Goal: Information Seeking & Learning: Understand process/instructions

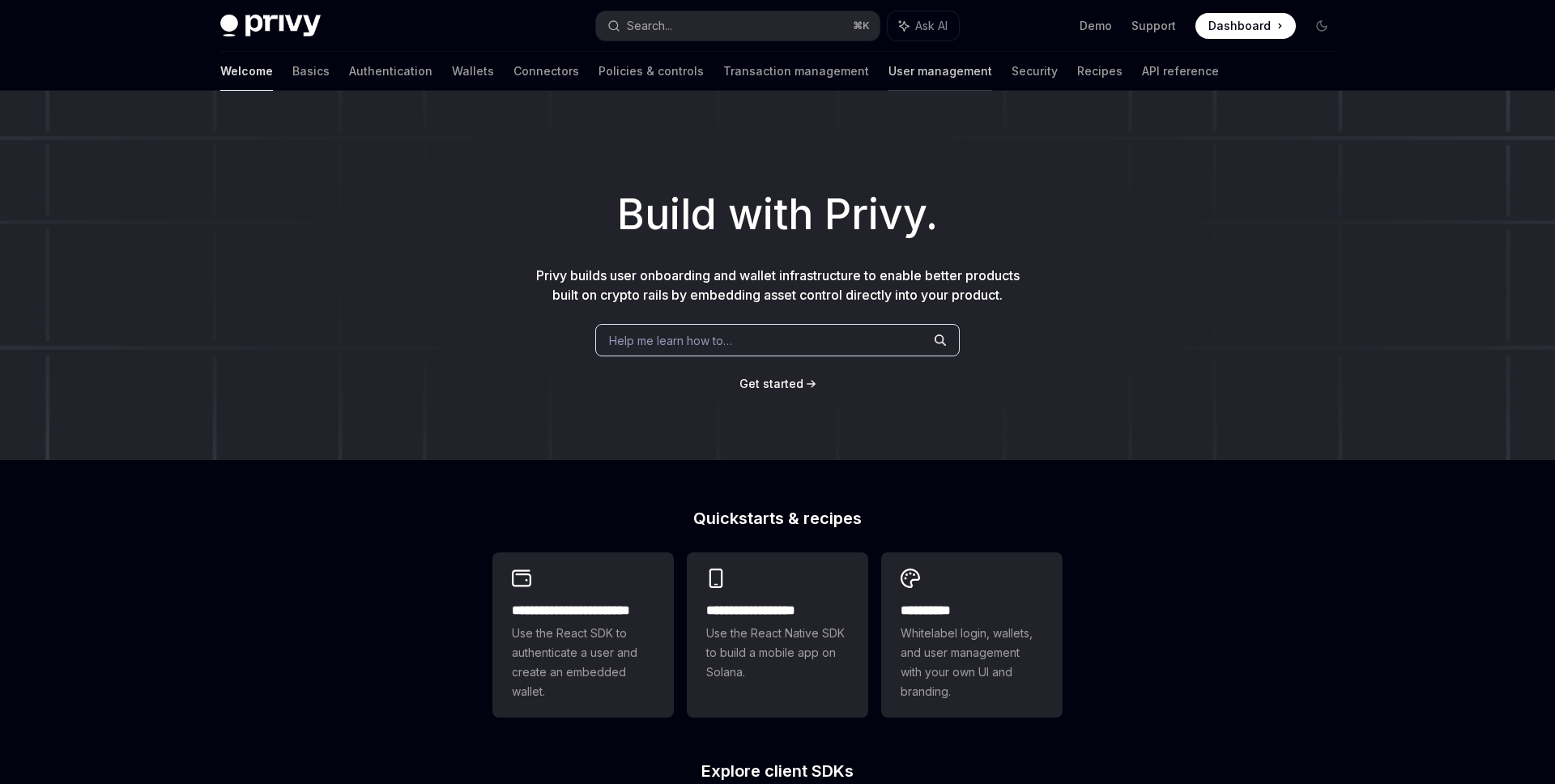
click at [889, 70] on link "User management" at bounding box center [941, 71] width 104 height 39
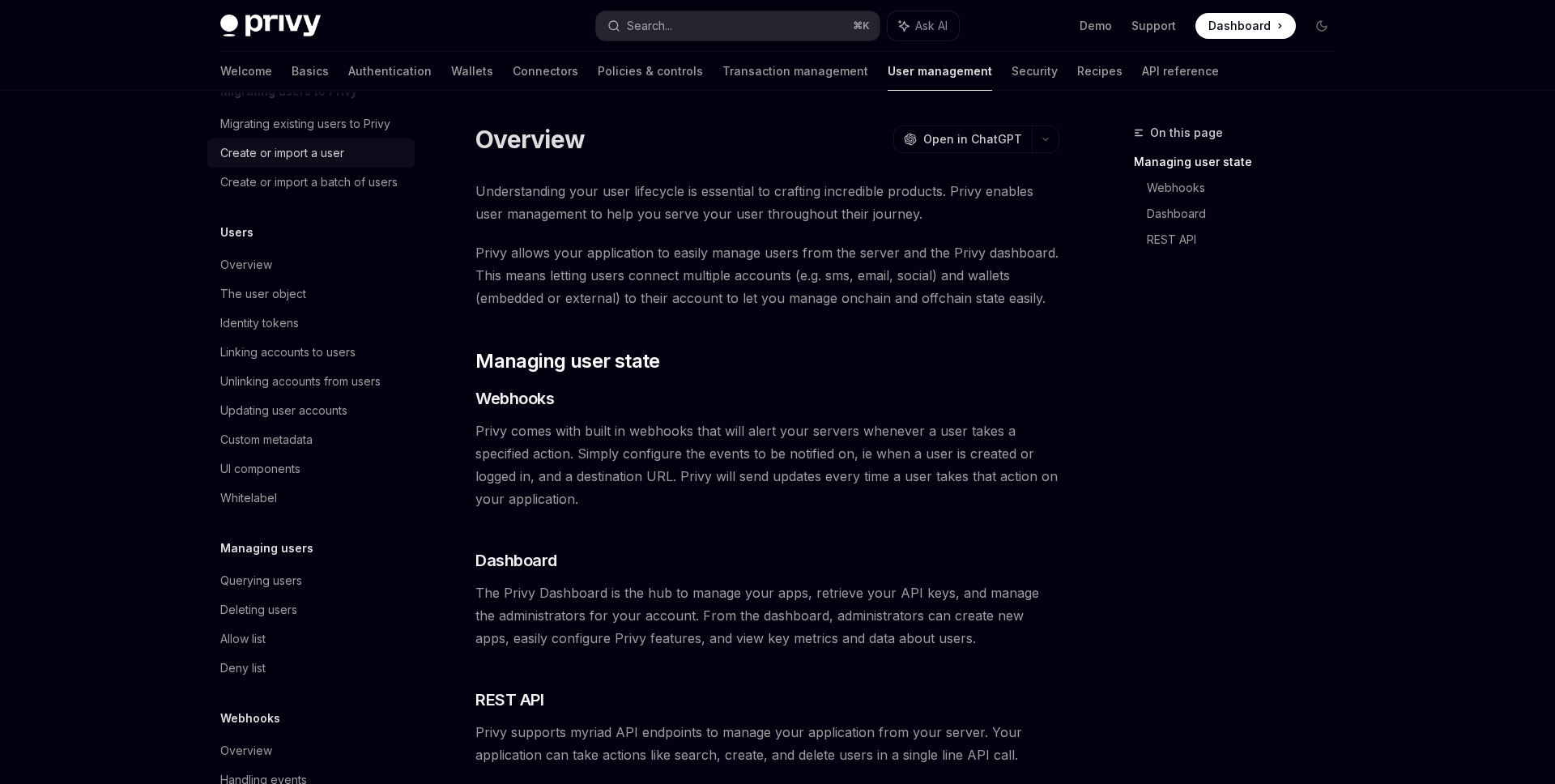
scroll to position [92, 0]
click at [311, 466] on div "UI components" at bounding box center [313, 466] width 185 height 20
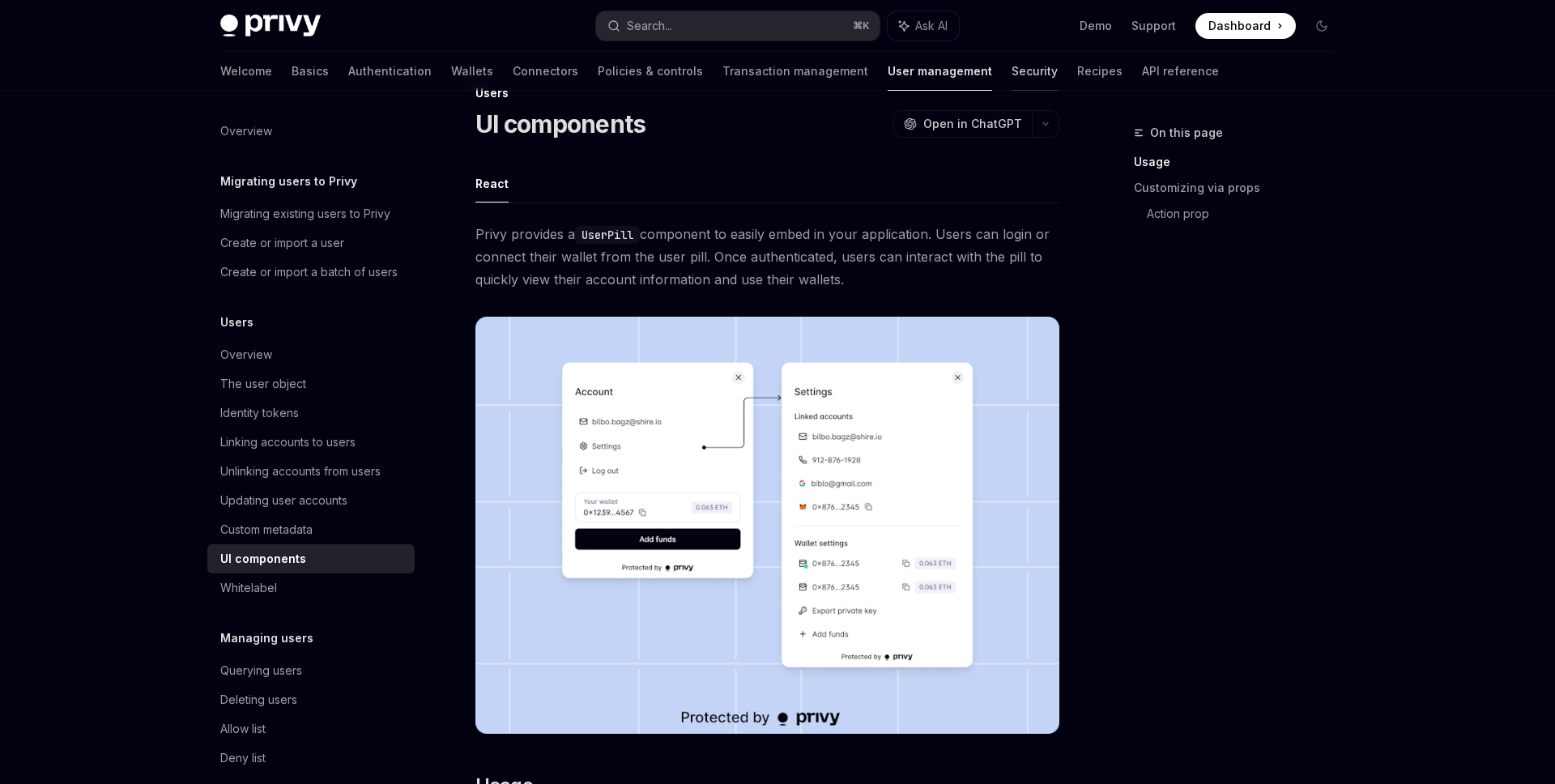
click at [1012, 78] on link "Security" at bounding box center [1035, 71] width 46 height 39
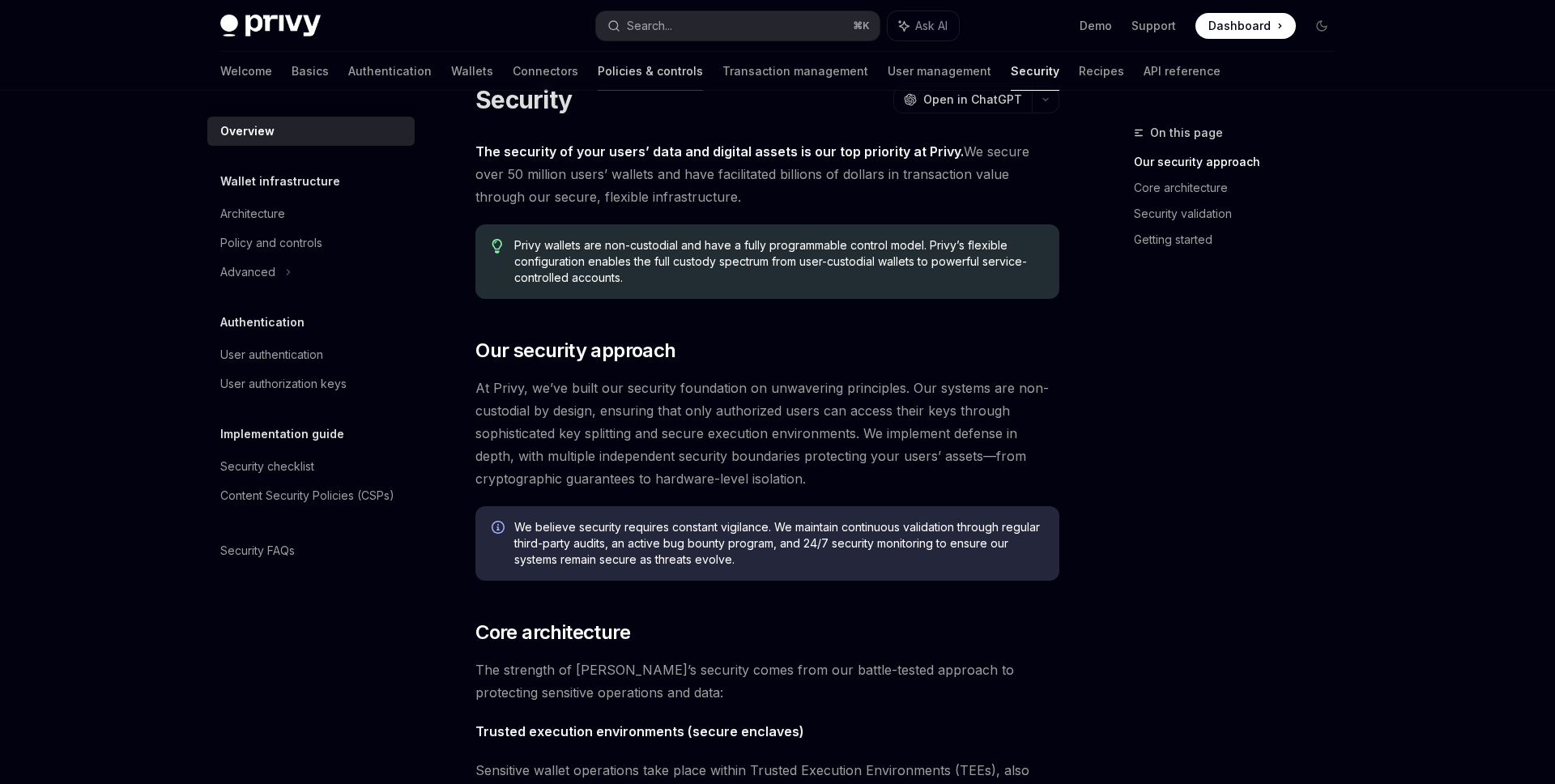
click at [598, 66] on link "Policies & controls" at bounding box center [650, 71] width 106 height 39
type textarea "*"
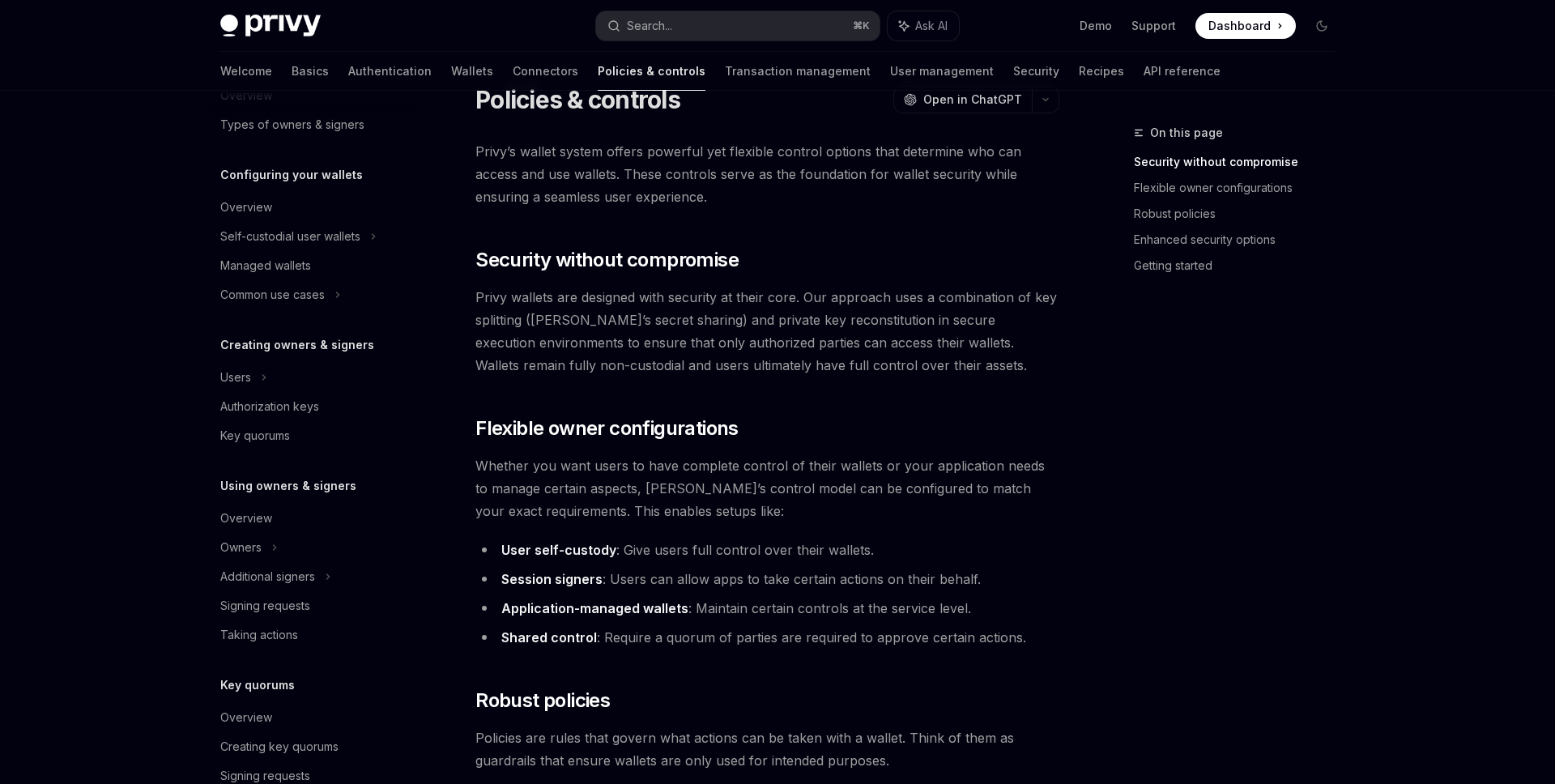
scroll to position [129, 0]
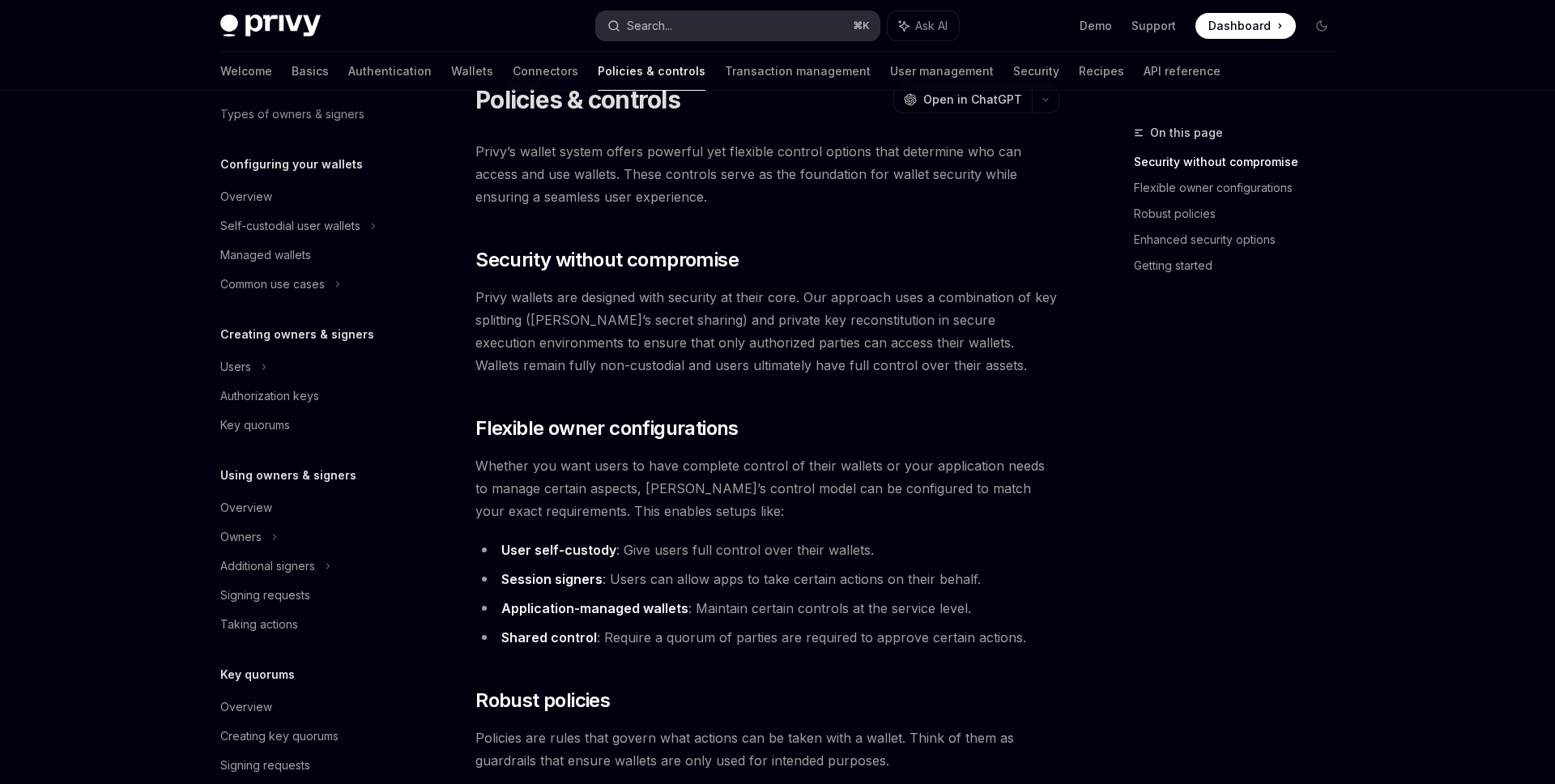
click at [716, 18] on button "Search... ⌘ K" at bounding box center [737, 26] width 283 height 29
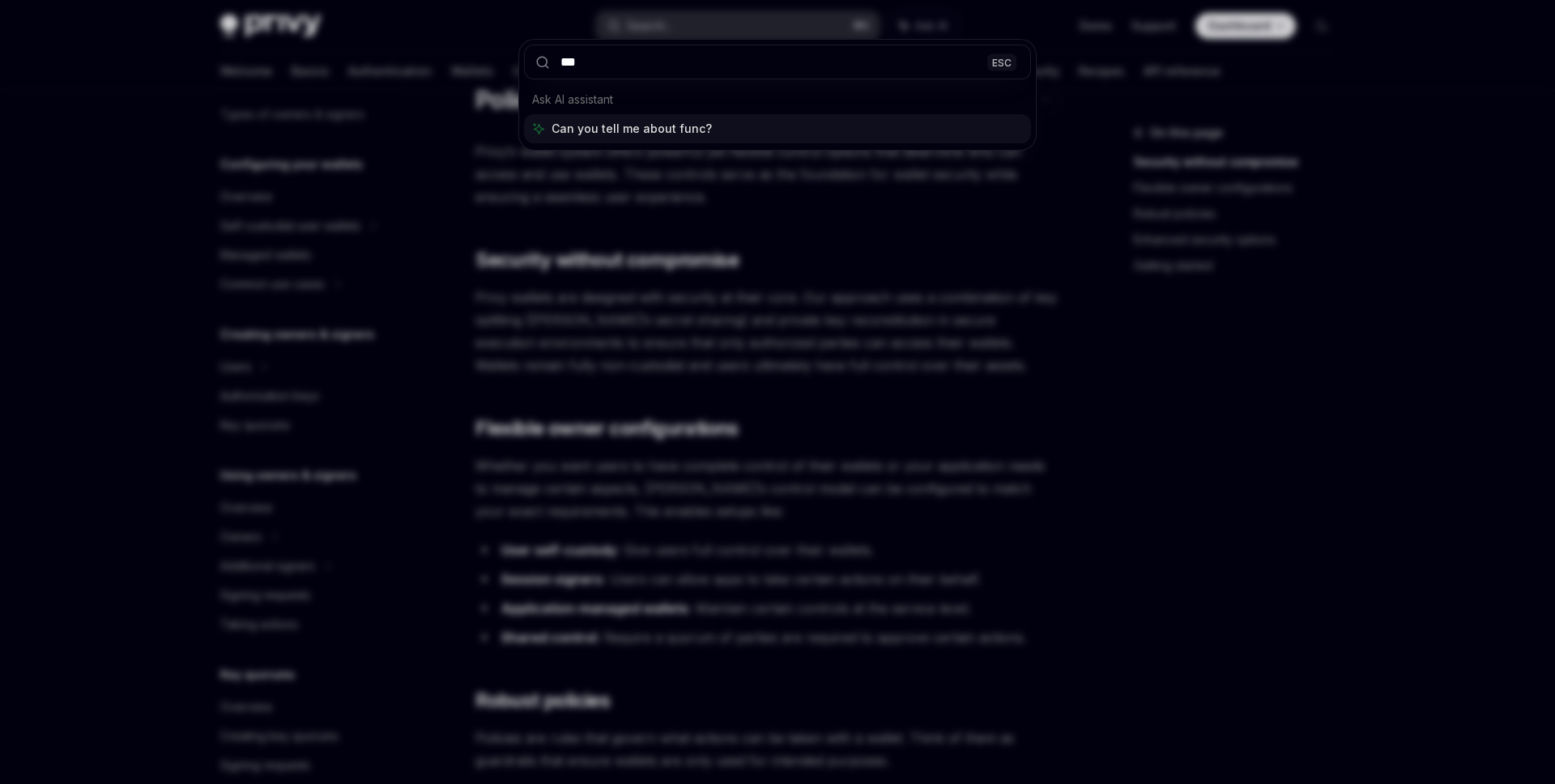
type input "****"
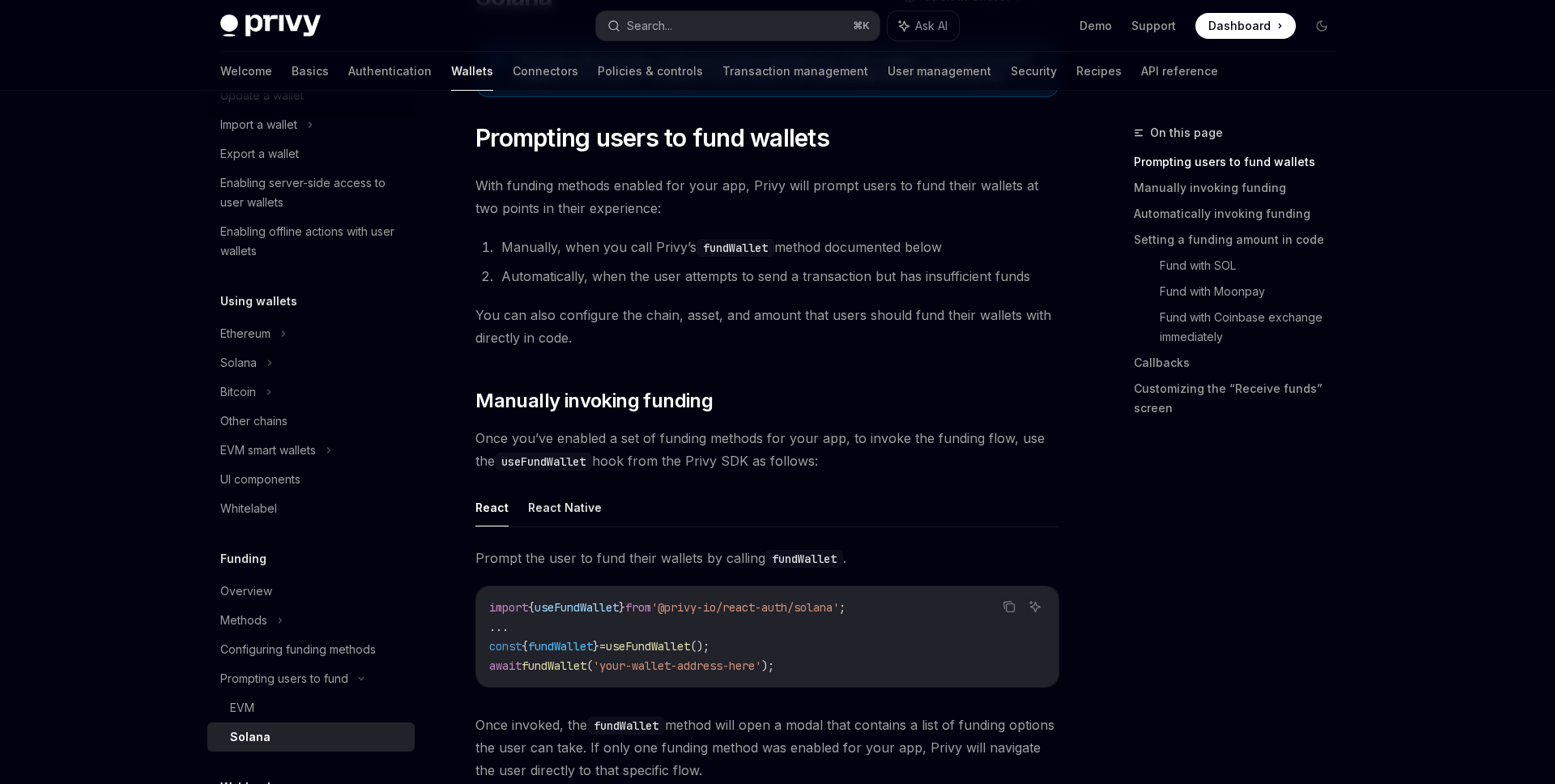
scroll to position [229, 0]
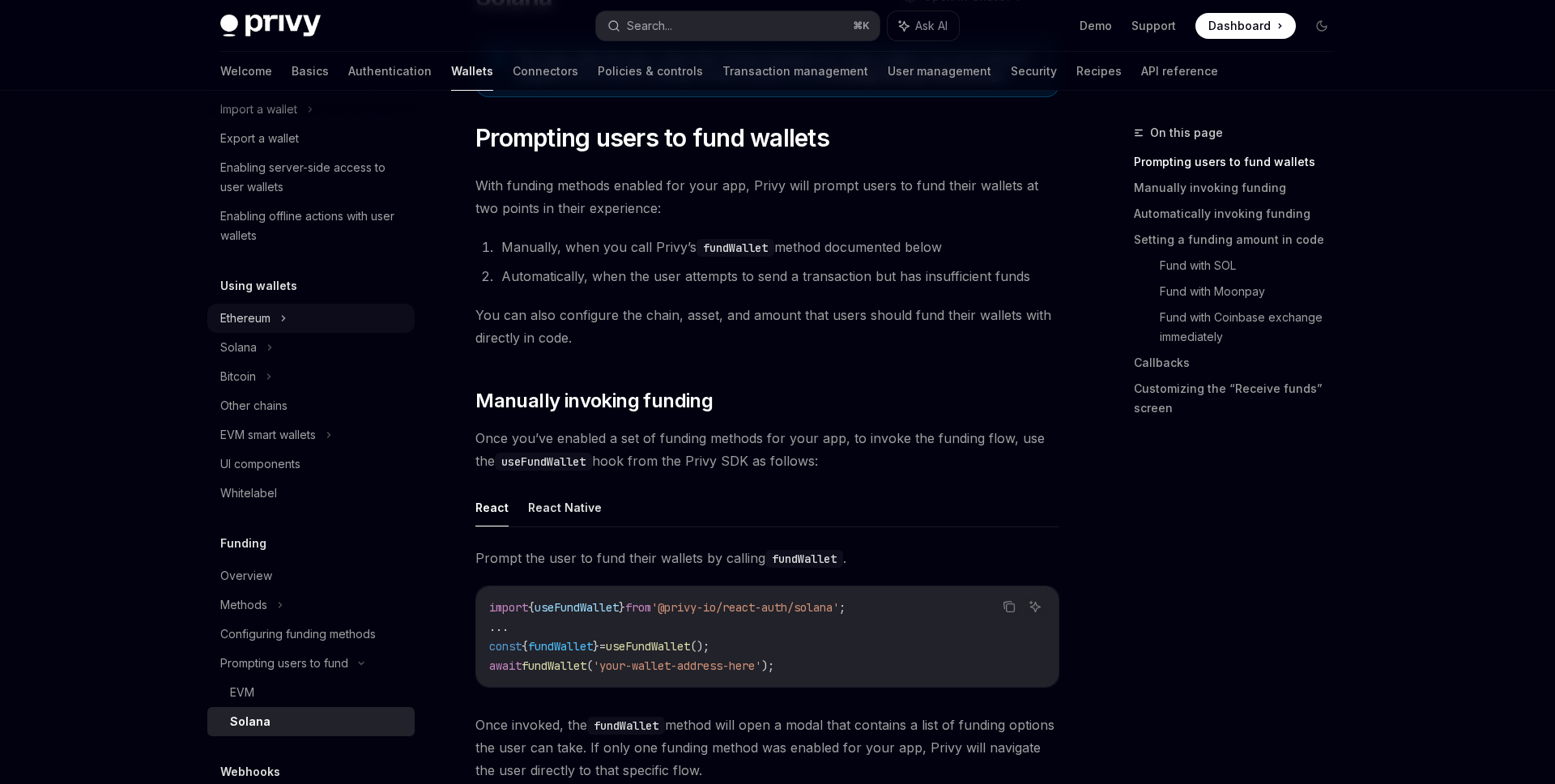
click at [309, 305] on div "Ethereum" at bounding box center [310, 318] width 207 height 29
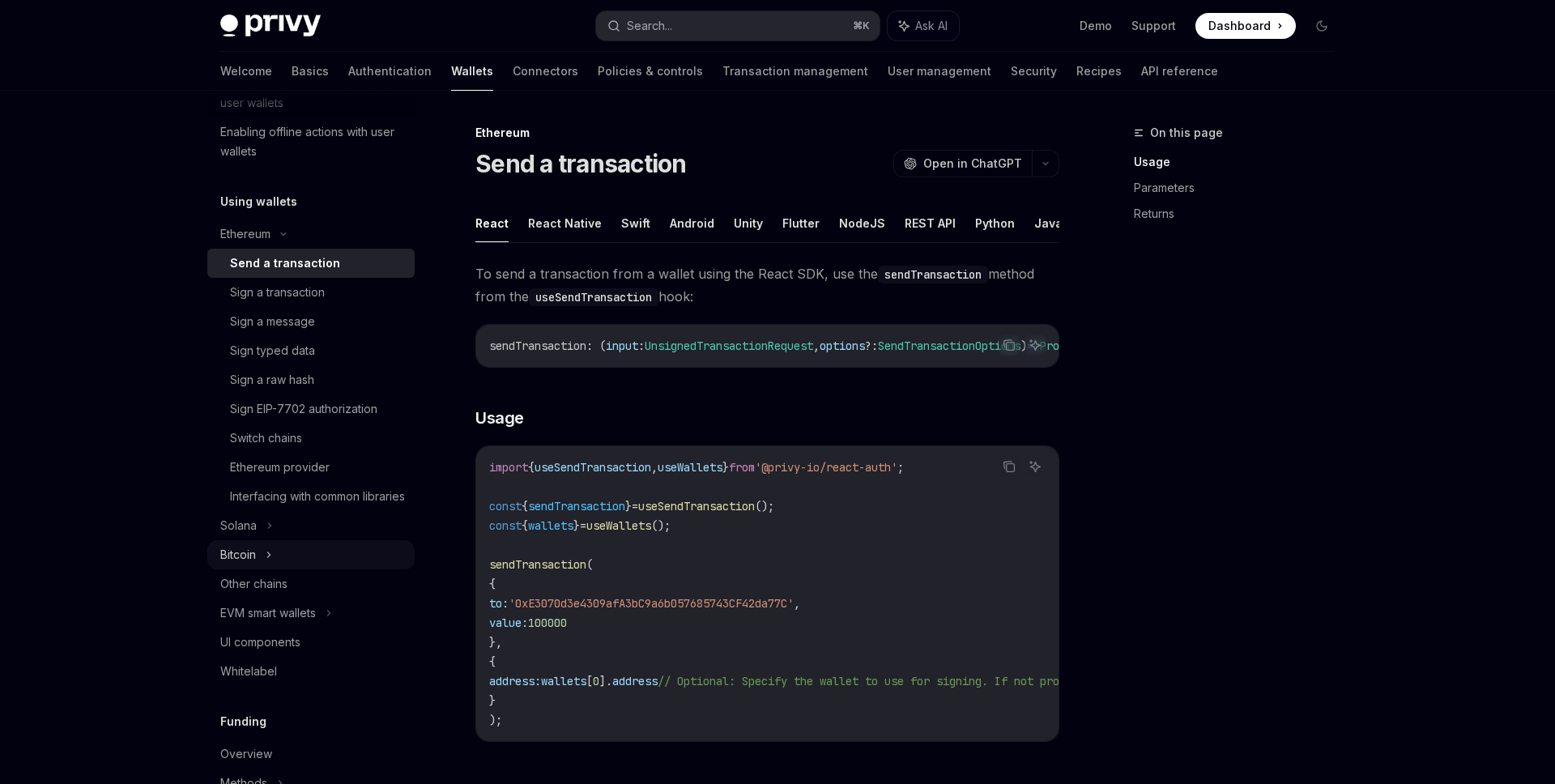
scroll to position [469, 0]
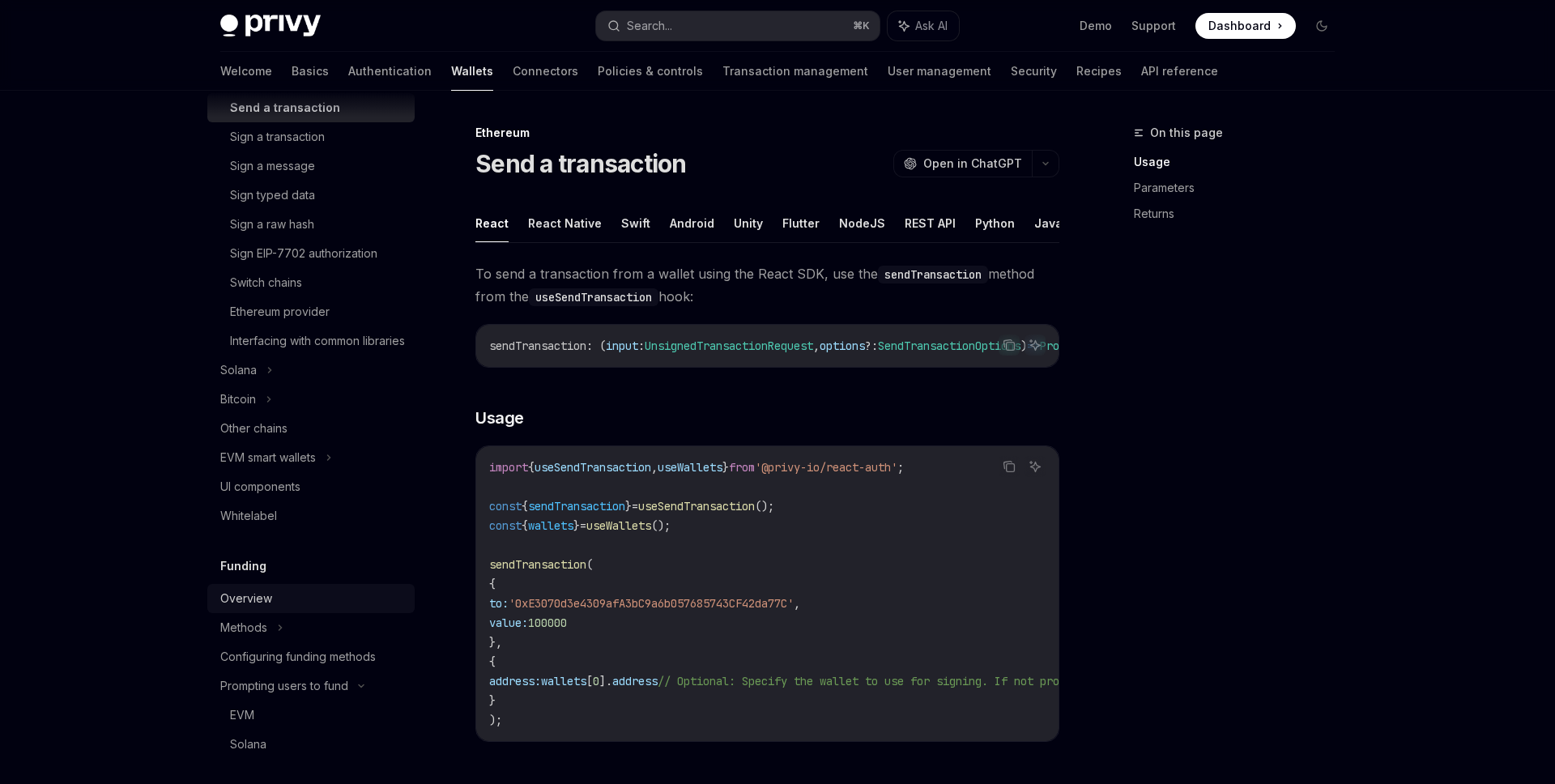
click at [287, 608] on div "Overview" at bounding box center [313, 598] width 185 height 20
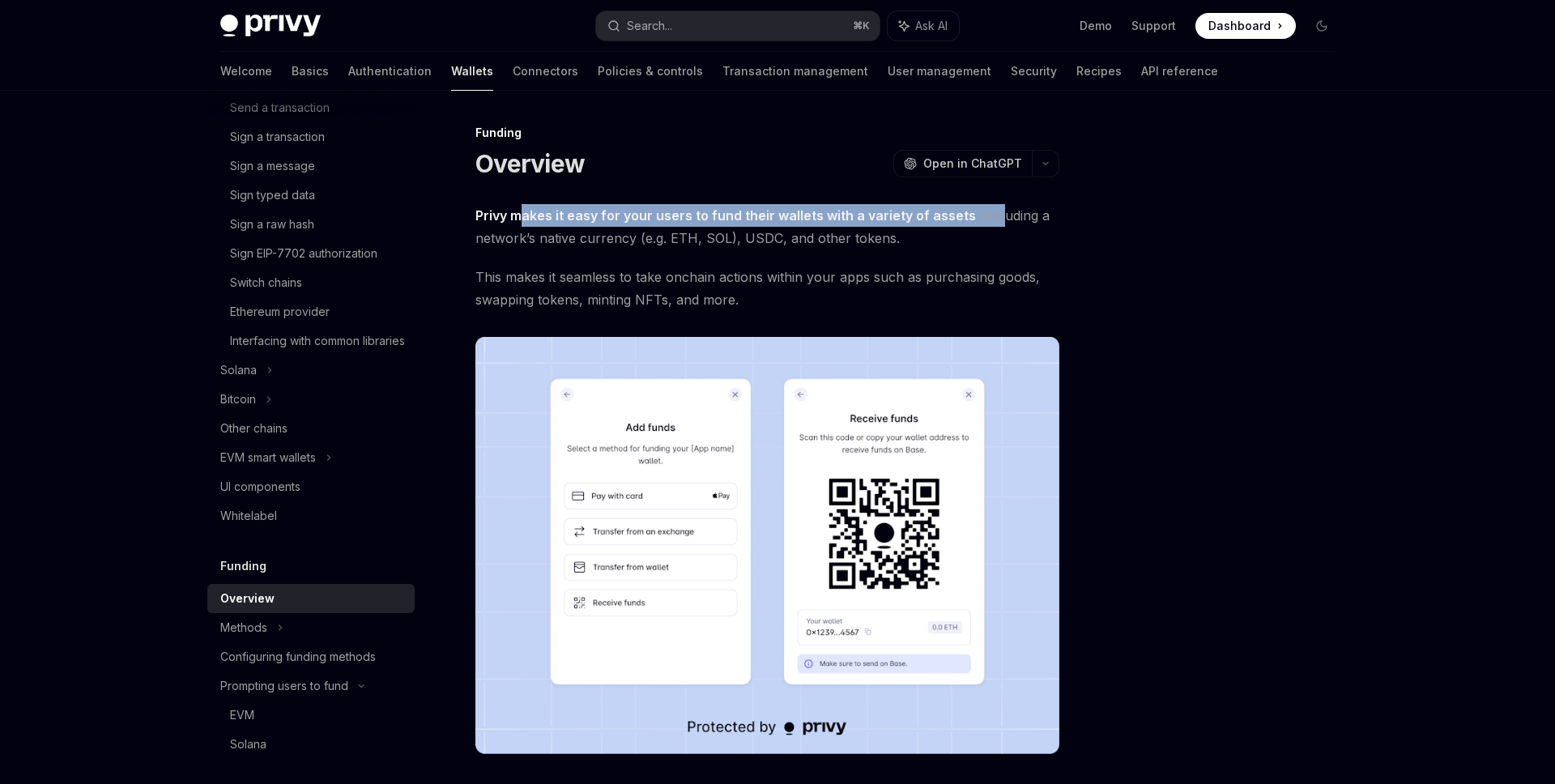
drag, startPoint x: 523, startPoint y: 205, endPoint x: 1006, endPoint y: 226, distance: 483.5
click at [1005, 226] on span "Privy makes it easy for your users to fund their wallets with a variety of asse…" at bounding box center [768, 226] width 584 height 45
click at [1006, 226] on span "Privy makes it easy for your users to fund their wallets with a variety of asse…" at bounding box center [768, 226] width 584 height 45
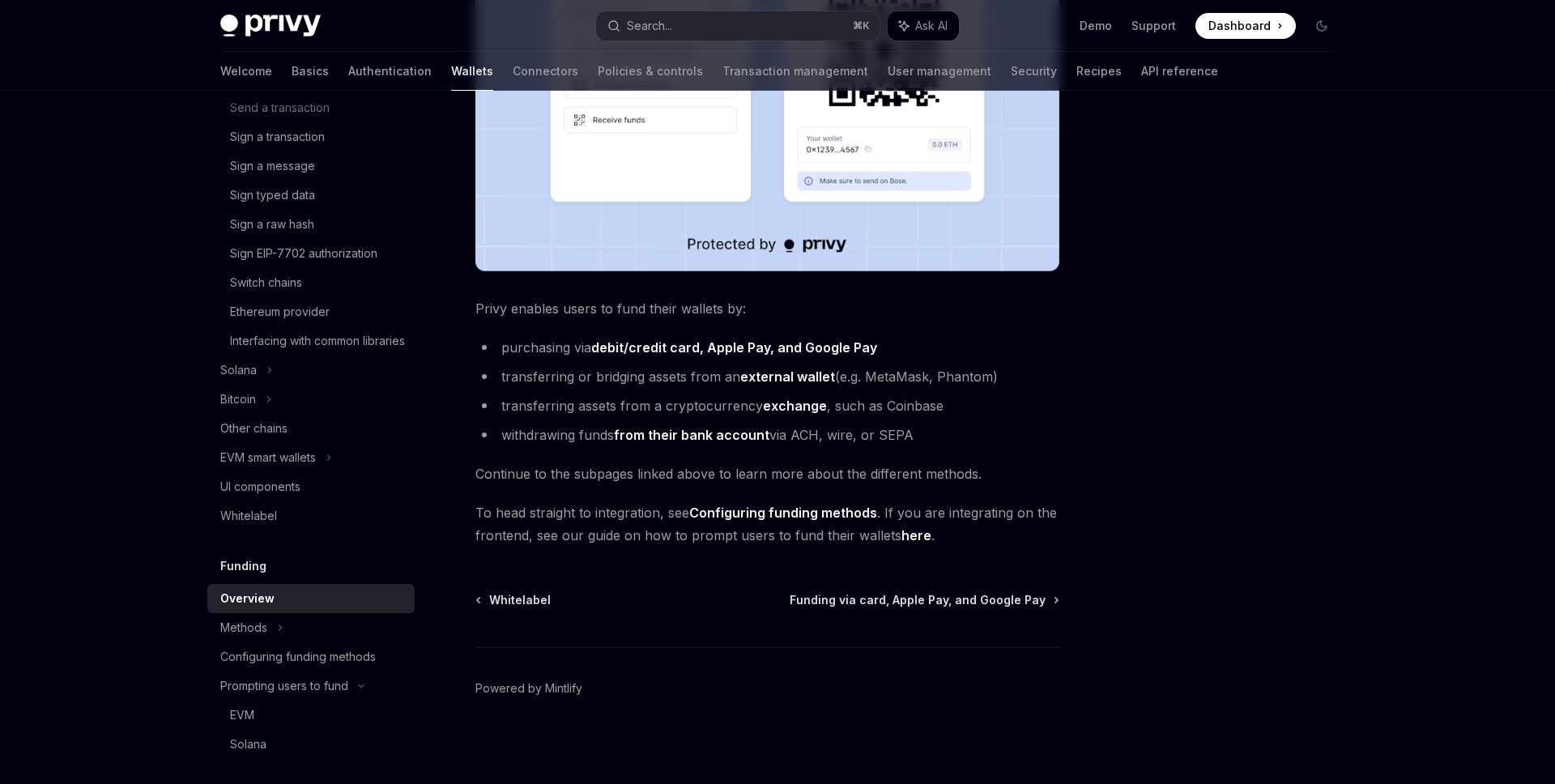
scroll to position [486, 0]
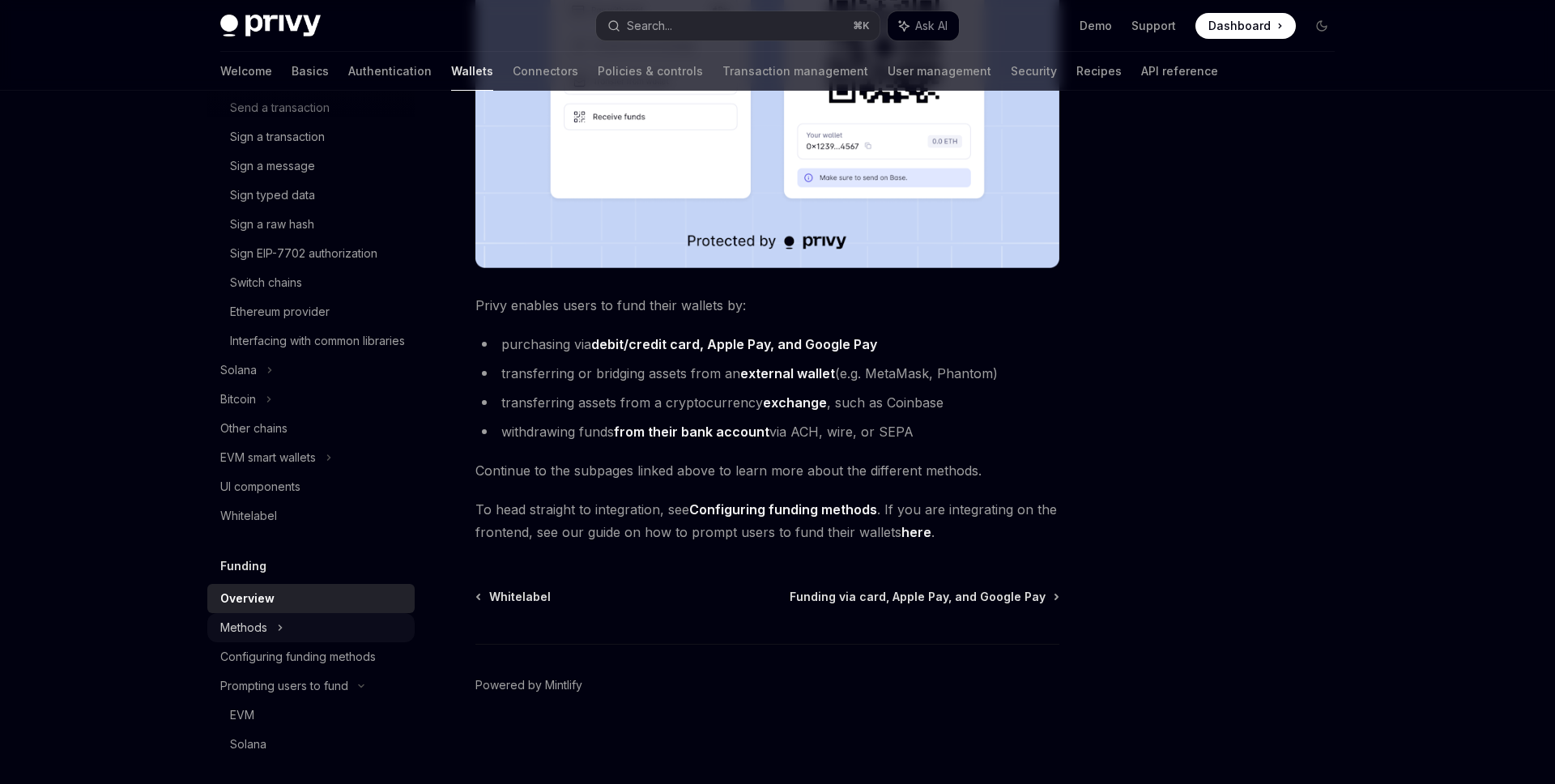
click at [324, 637] on div "Methods" at bounding box center [310, 627] width 207 height 29
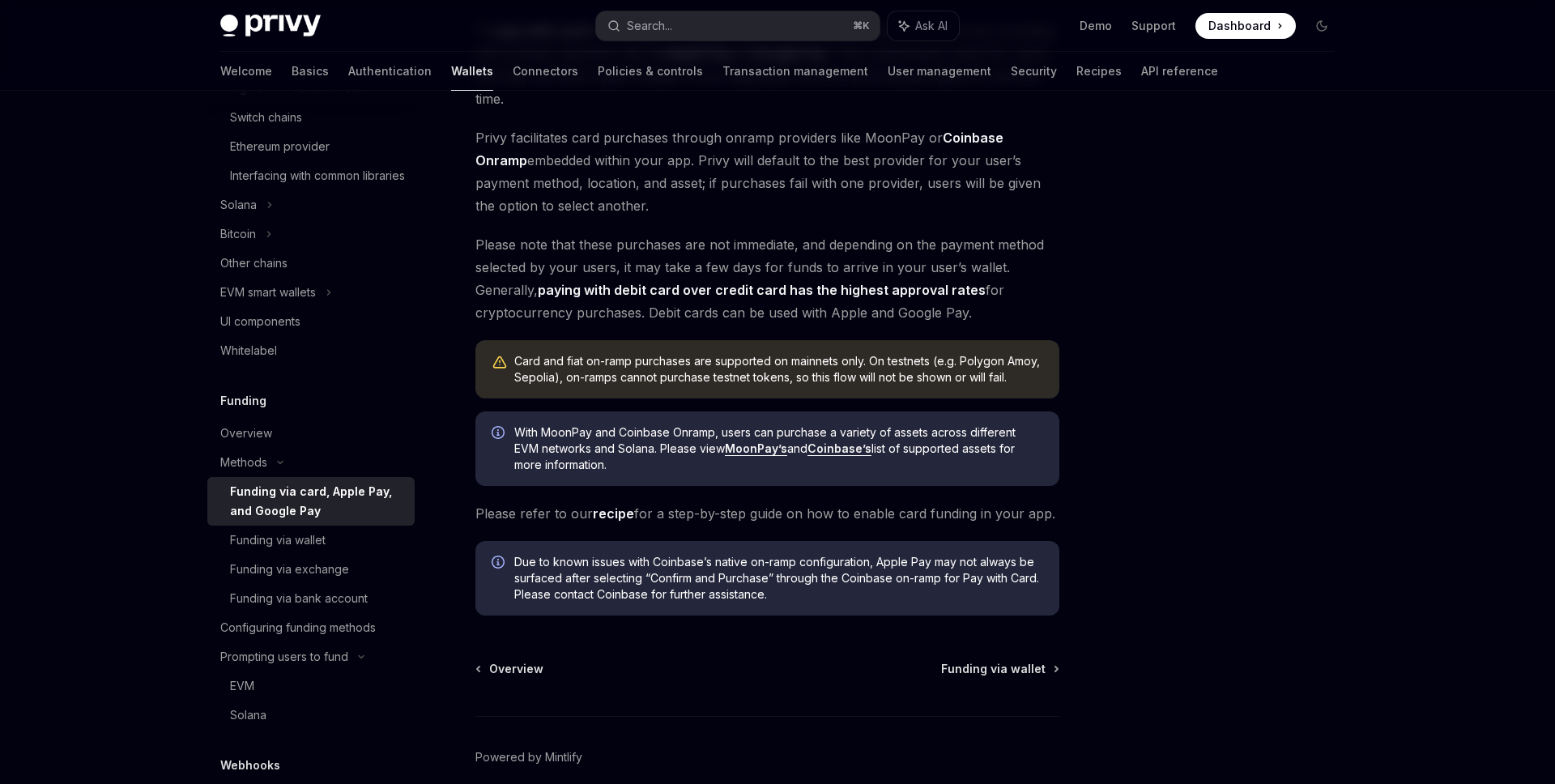
scroll to position [218, 0]
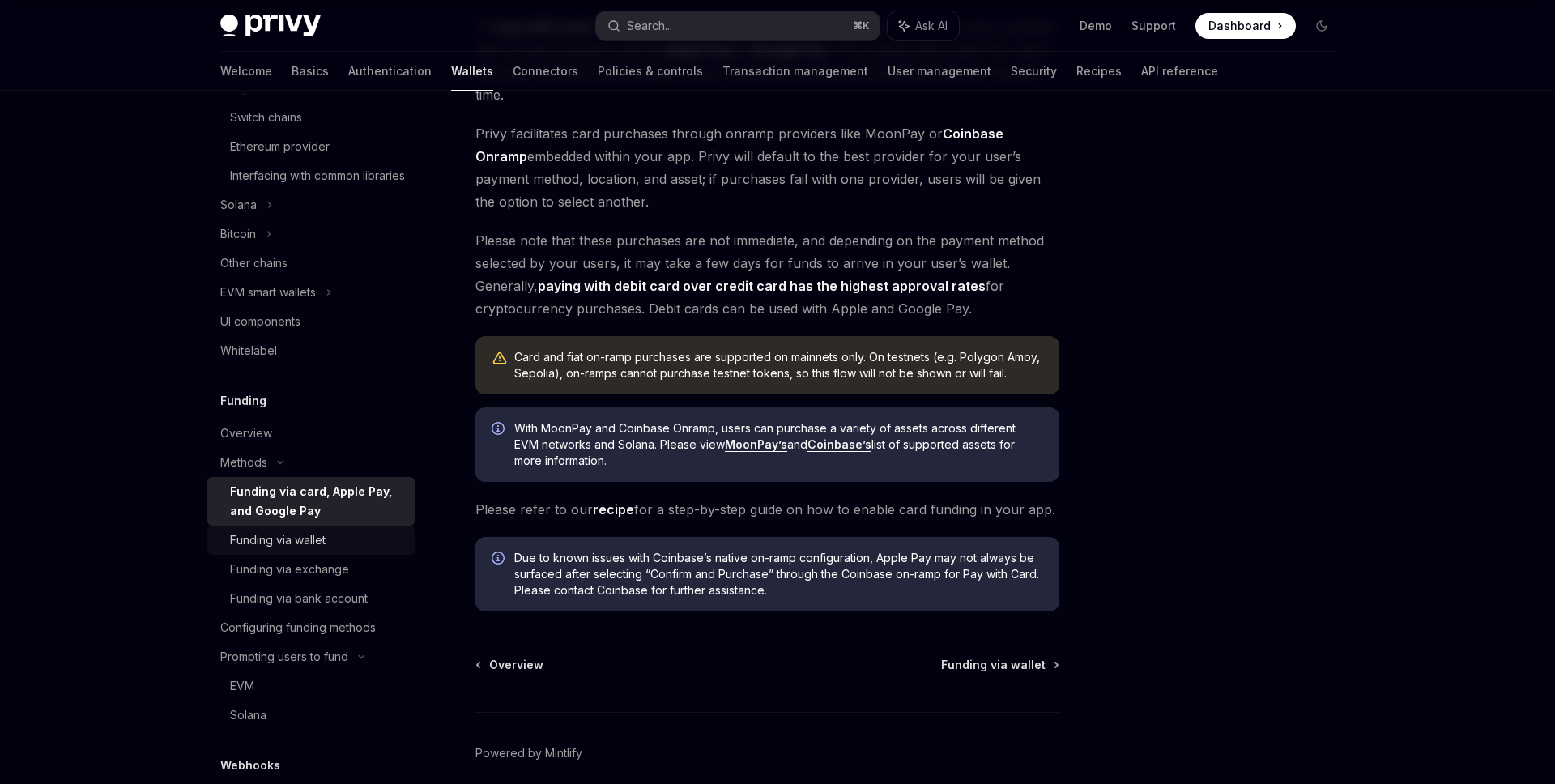
click at [291, 550] on div "Funding via wallet" at bounding box center [278, 541] width 96 height 20
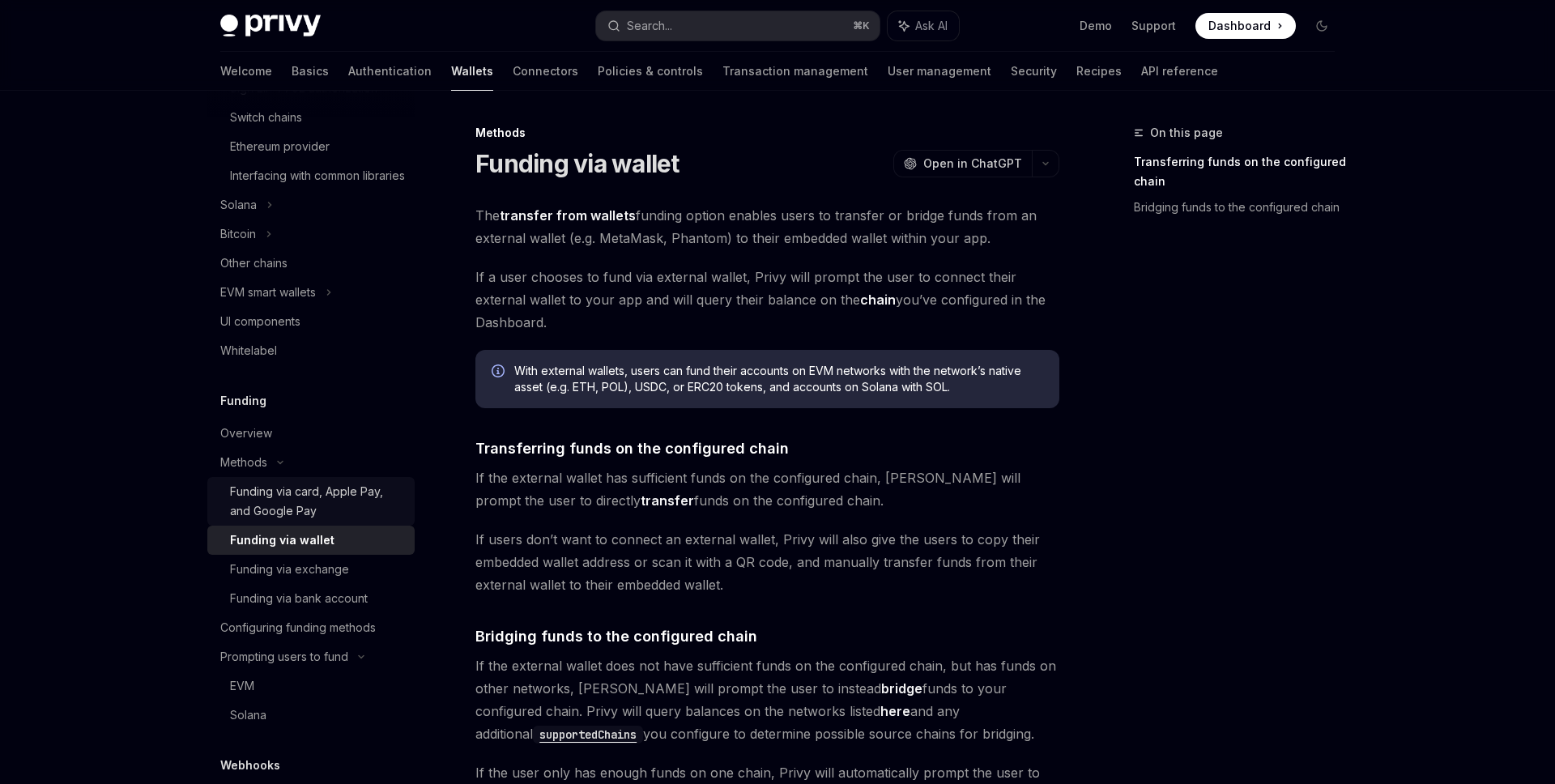
click at [282, 515] on div "Funding via card, Apple Pay, and Google Pay" at bounding box center [318, 501] width 175 height 39
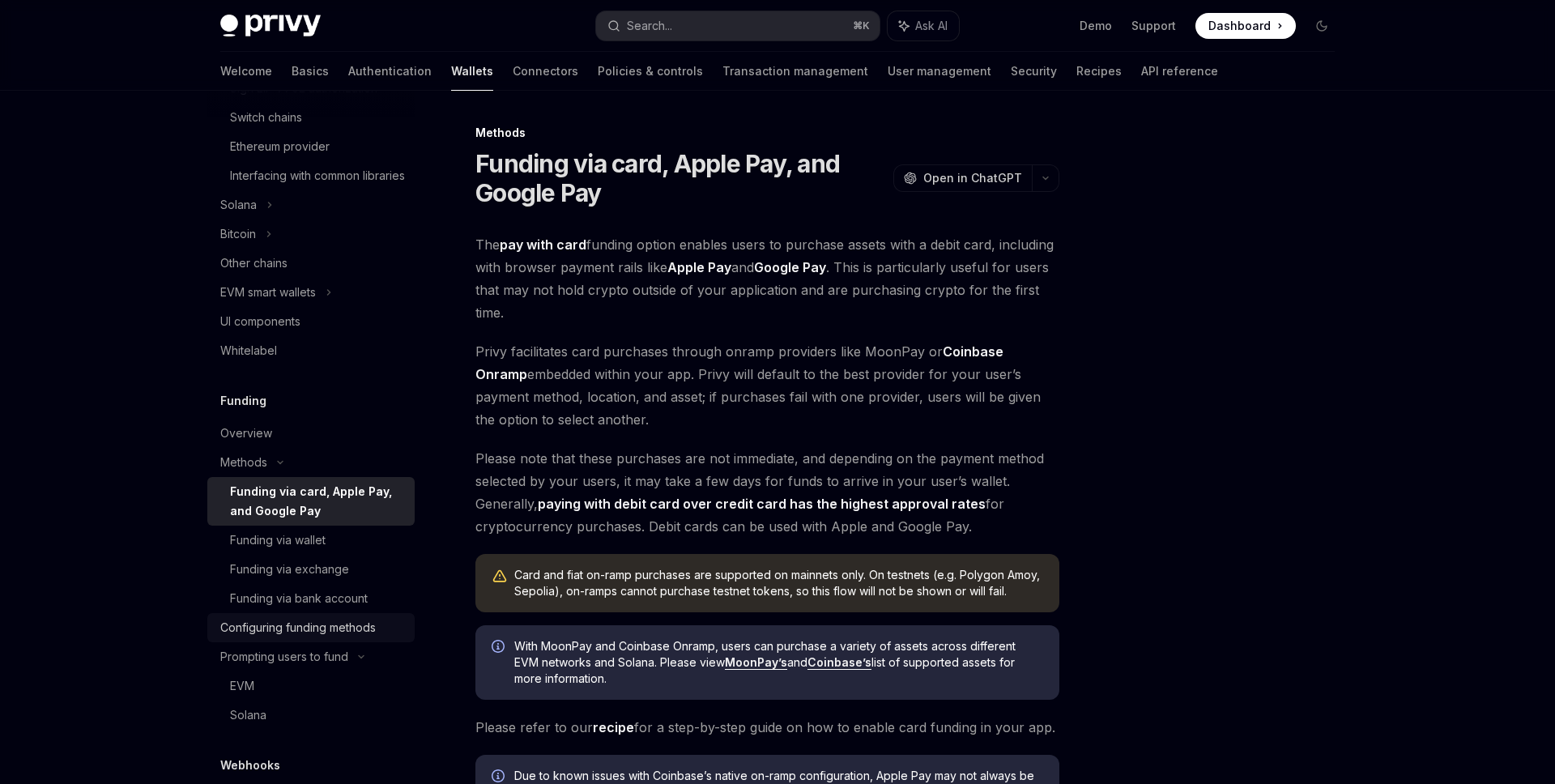
click at [335, 637] on div "Configuring funding methods" at bounding box center [298, 628] width 155 height 20
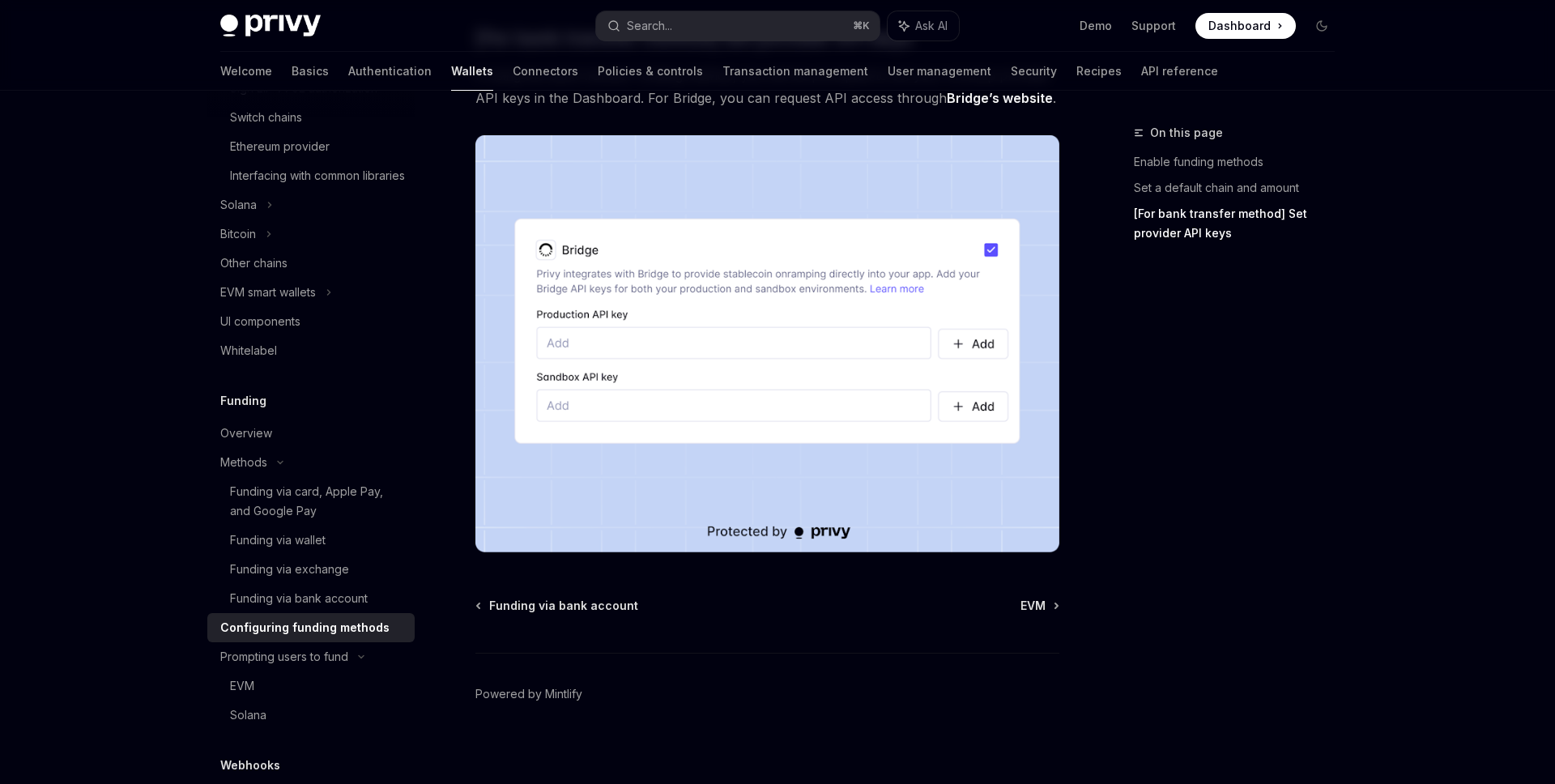
scroll to position [1453, 0]
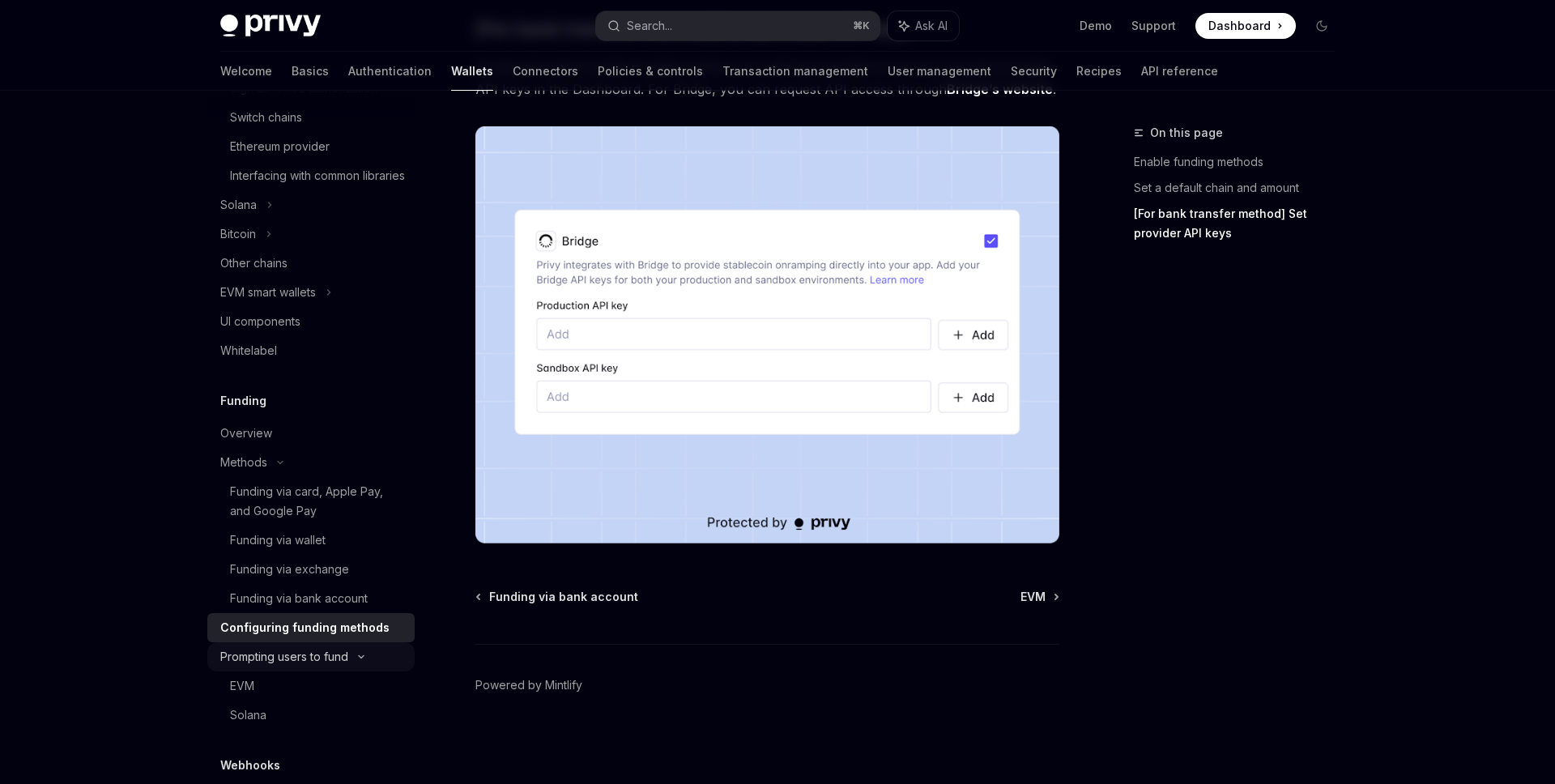
click at [333, 667] on div "Prompting users to fund" at bounding box center [284, 657] width 128 height 20
click at [289, 667] on div "Prompting users to fund" at bounding box center [284, 657] width 128 height 20
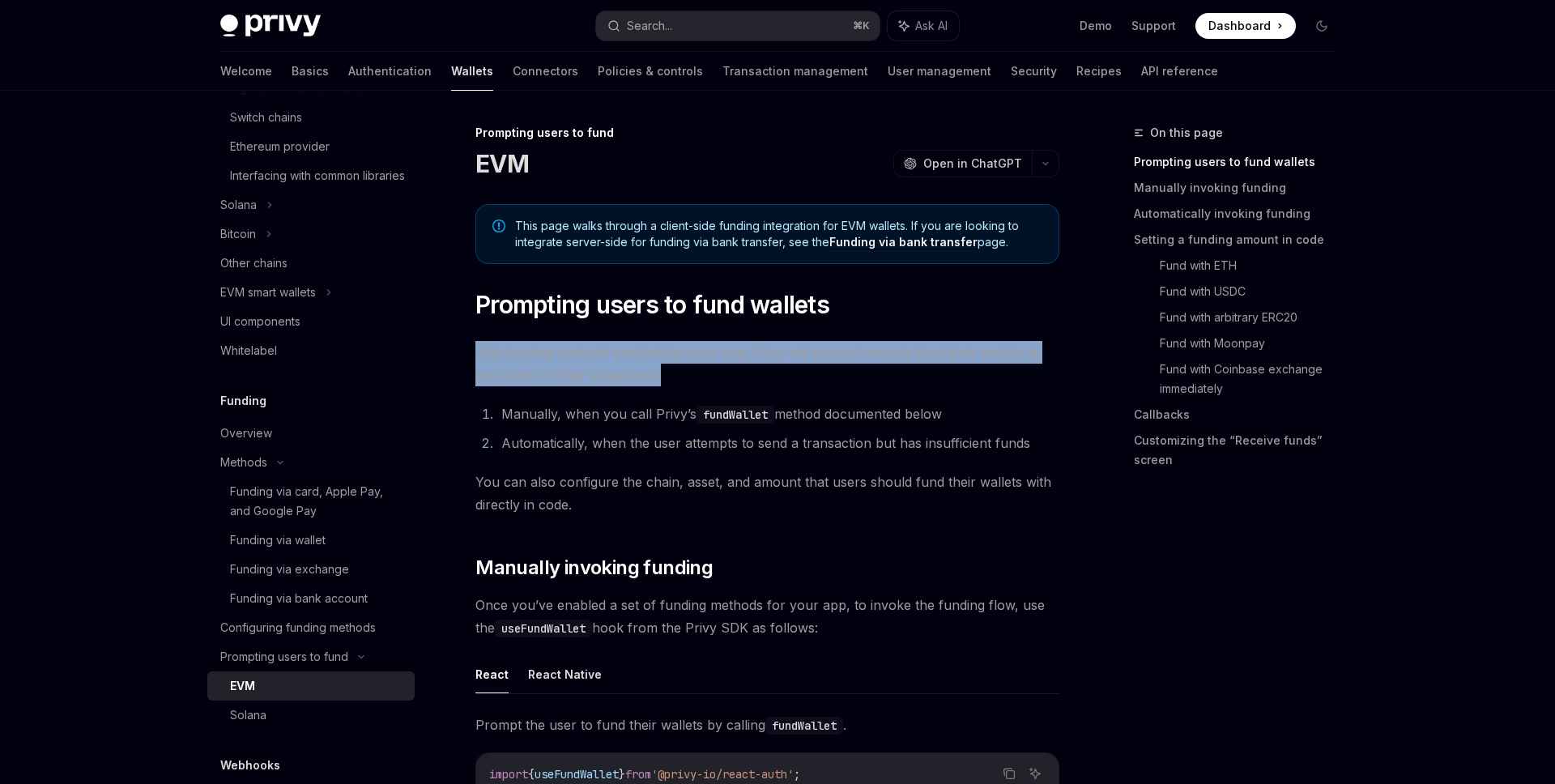
drag, startPoint x: 481, startPoint y: 342, endPoint x: 816, endPoint y: 375, distance: 336.6
click at [816, 376] on span "With funding methods enabled for your app, Privy will prompt users to fund thei…" at bounding box center [768, 363] width 584 height 45
click at [816, 375] on span "With funding methods enabled for your app, Privy will prompt users to fund thei…" at bounding box center [768, 363] width 584 height 45
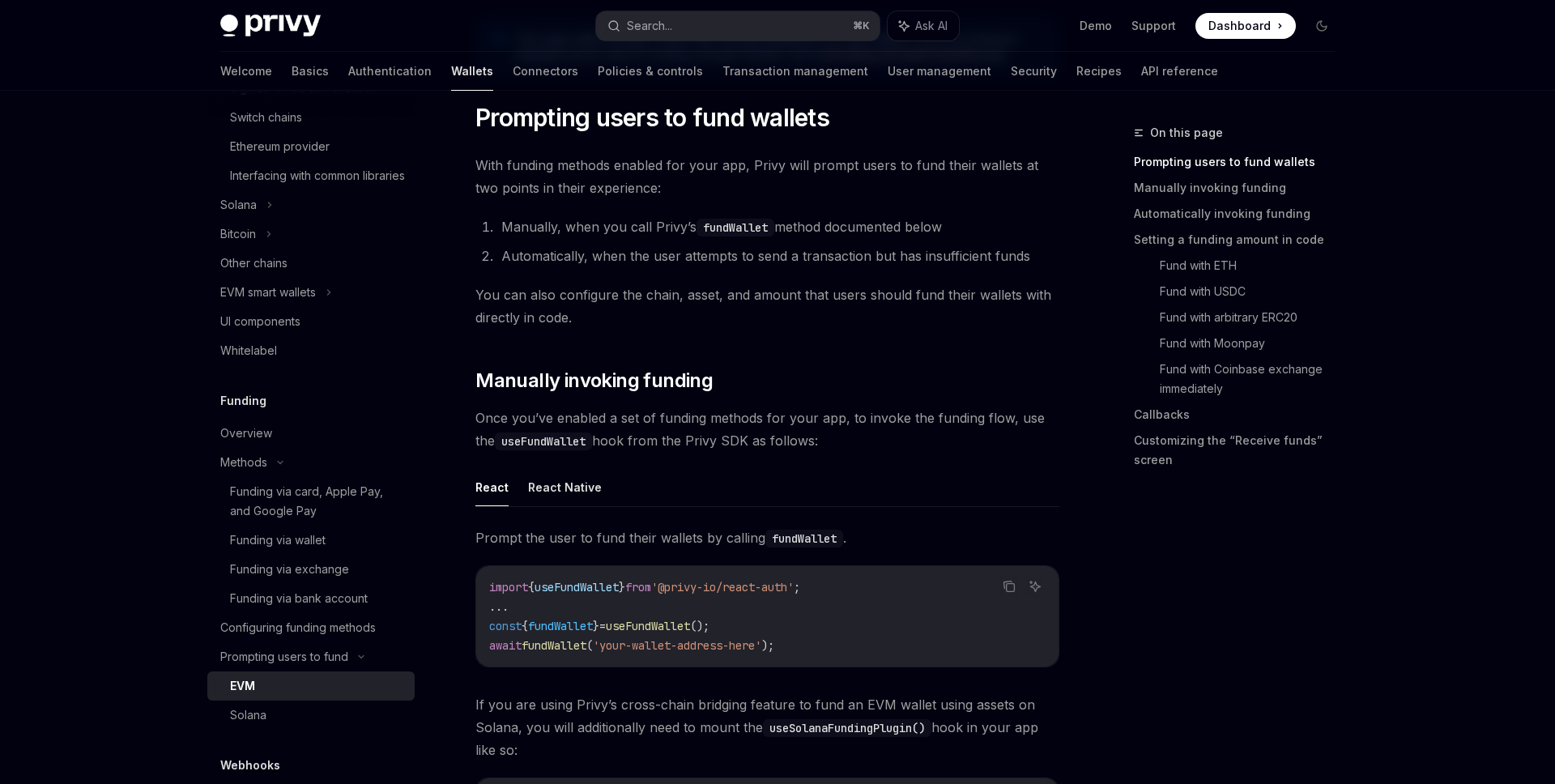
scroll to position [184, 0]
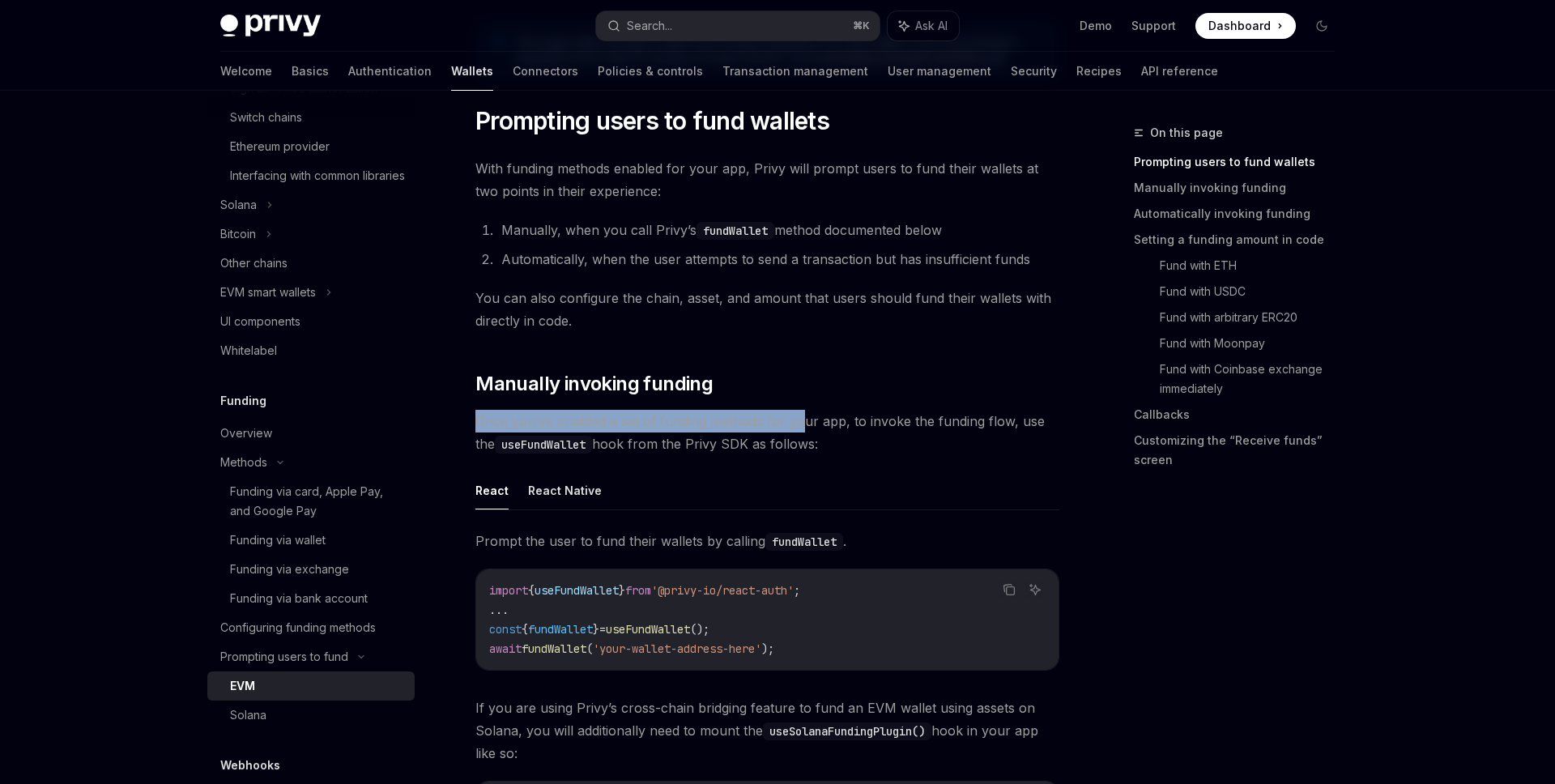
drag, startPoint x: 475, startPoint y: 421, endPoint x: 802, endPoint y: 421, distance: 327.0
click at [802, 421] on span "Once you’ve enabled a set of funding methods for your app, to invoke the fundin…" at bounding box center [768, 432] width 584 height 45
drag, startPoint x: 873, startPoint y: 426, endPoint x: 638, endPoint y: 418, distance: 235.1
click at [638, 418] on span "Once you’ve enabled a set of funding methods for your app, to invoke the fundin…" at bounding box center [768, 432] width 584 height 45
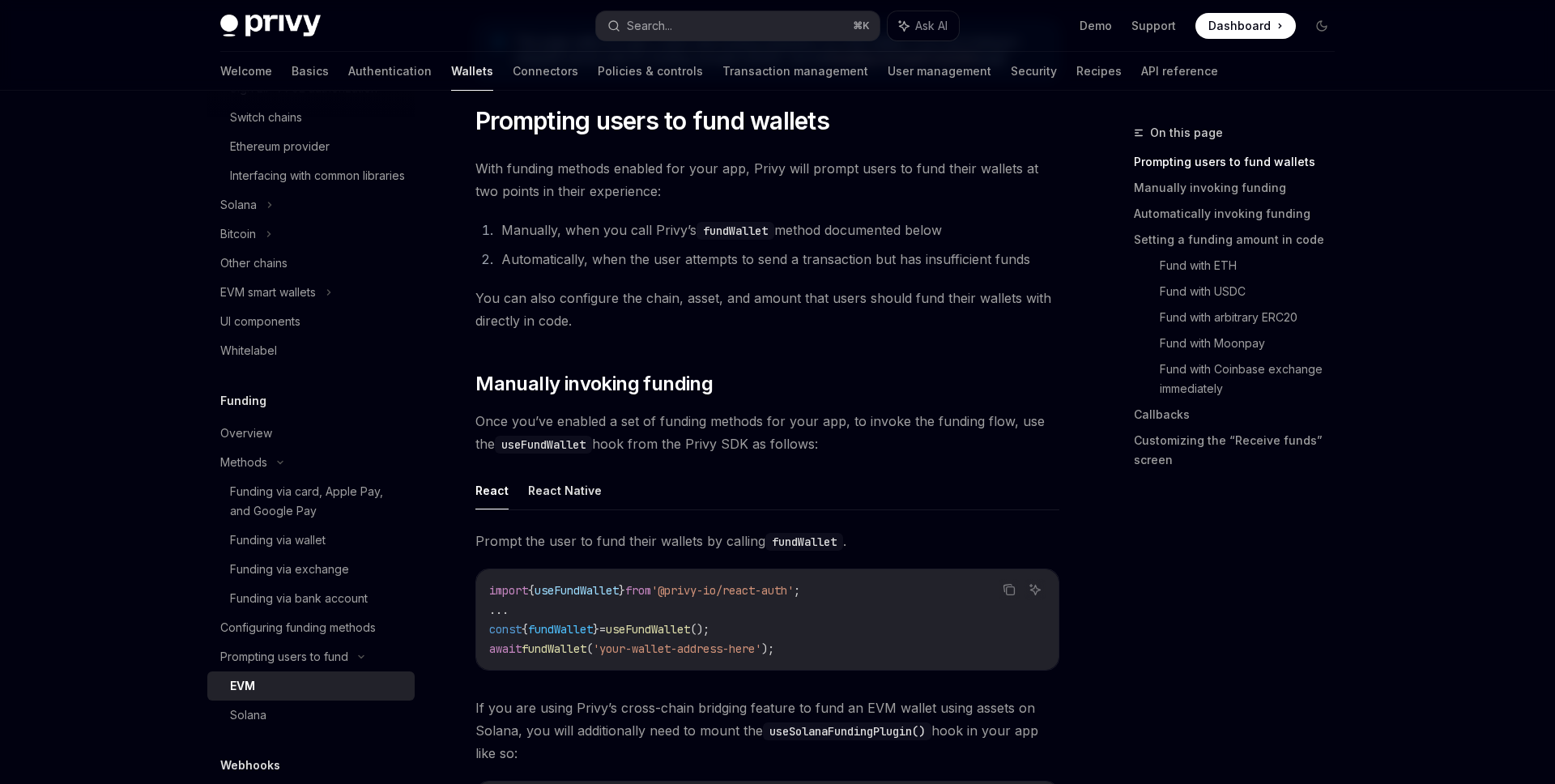
click at [932, 449] on span "Once you’ve enabled a set of funding methods for your app, to invoke the fundin…" at bounding box center [768, 432] width 584 height 45
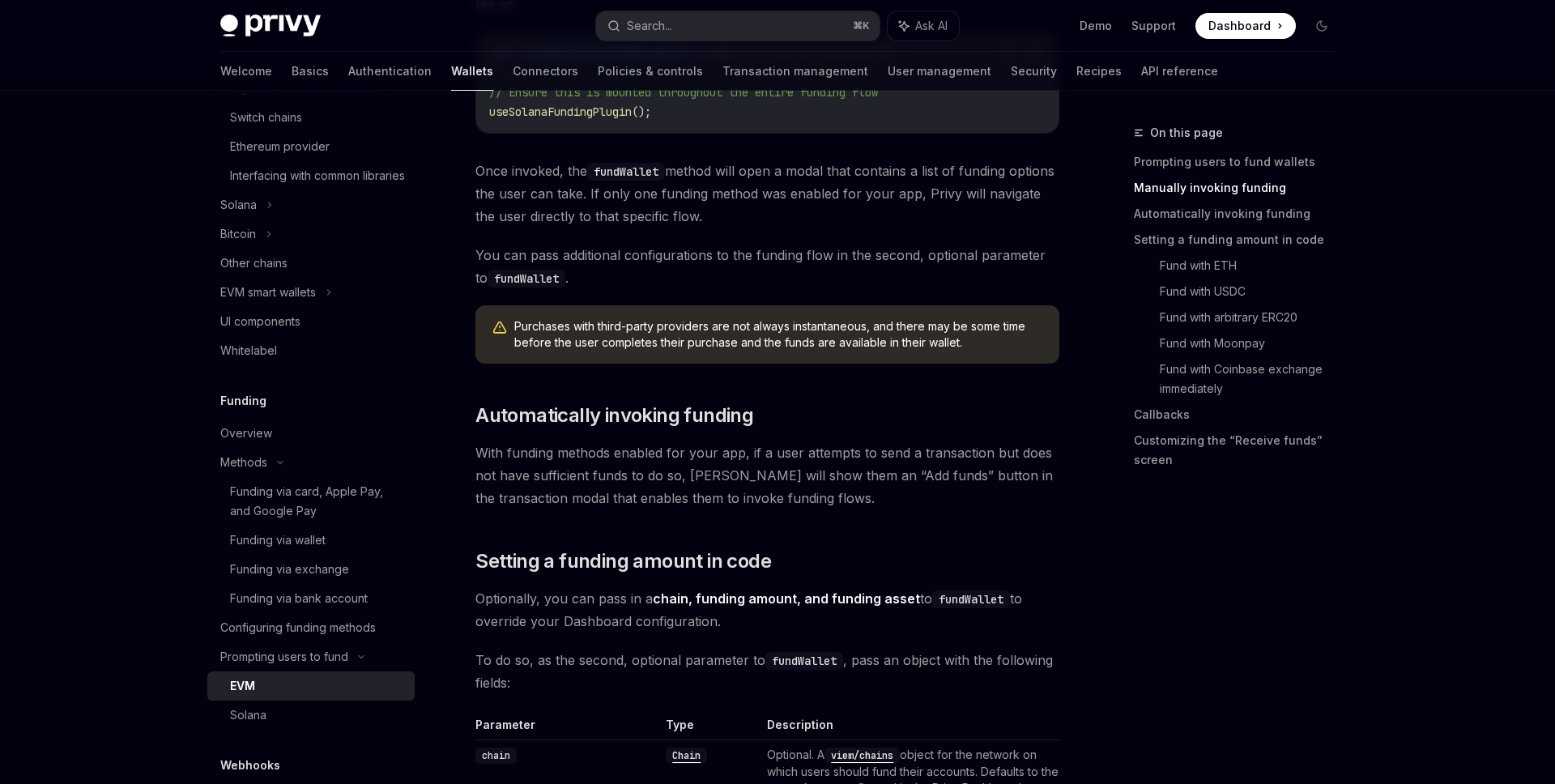
scroll to position [933, 0]
drag, startPoint x: 573, startPoint y: 452, endPoint x: 839, endPoint y: 452, distance: 266.0
click at [839, 452] on span "With funding methods enabled for your app, if a user attempts to send a transac…" at bounding box center [768, 475] width 584 height 68
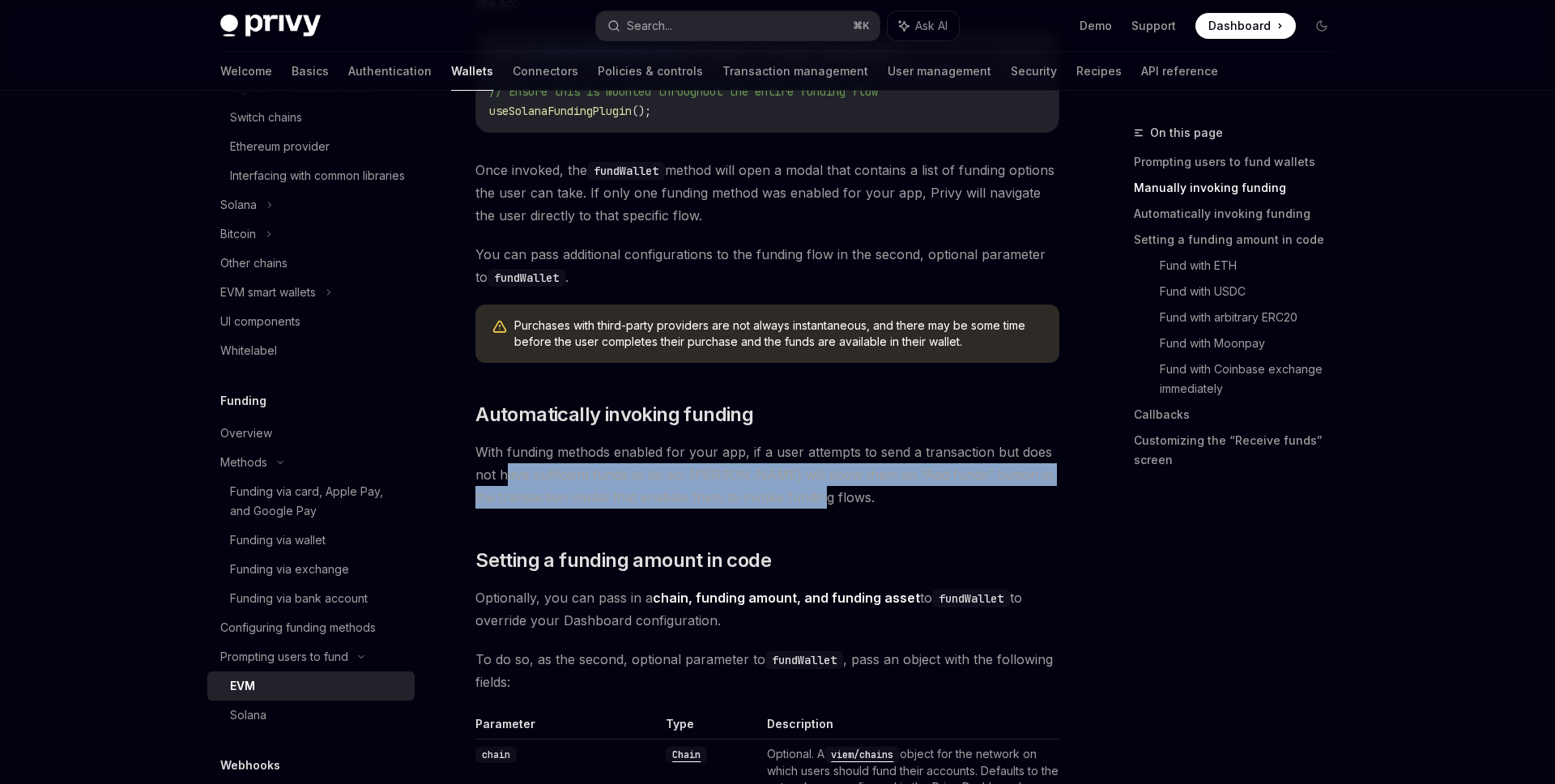
drag, startPoint x: 508, startPoint y: 477, endPoint x: 929, endPoint y: 490, distance: 421.2
click at [926, 490] on span "With funding methods enabled for your app, if a user attempts to send a transac…" at bounding box center [768, 475] width 584 height 68
click at [929, 490] on span "With funding methods enabled for your app, if a user attempts to send a transac…" at bounding box center [768, 475] width 584 height 68
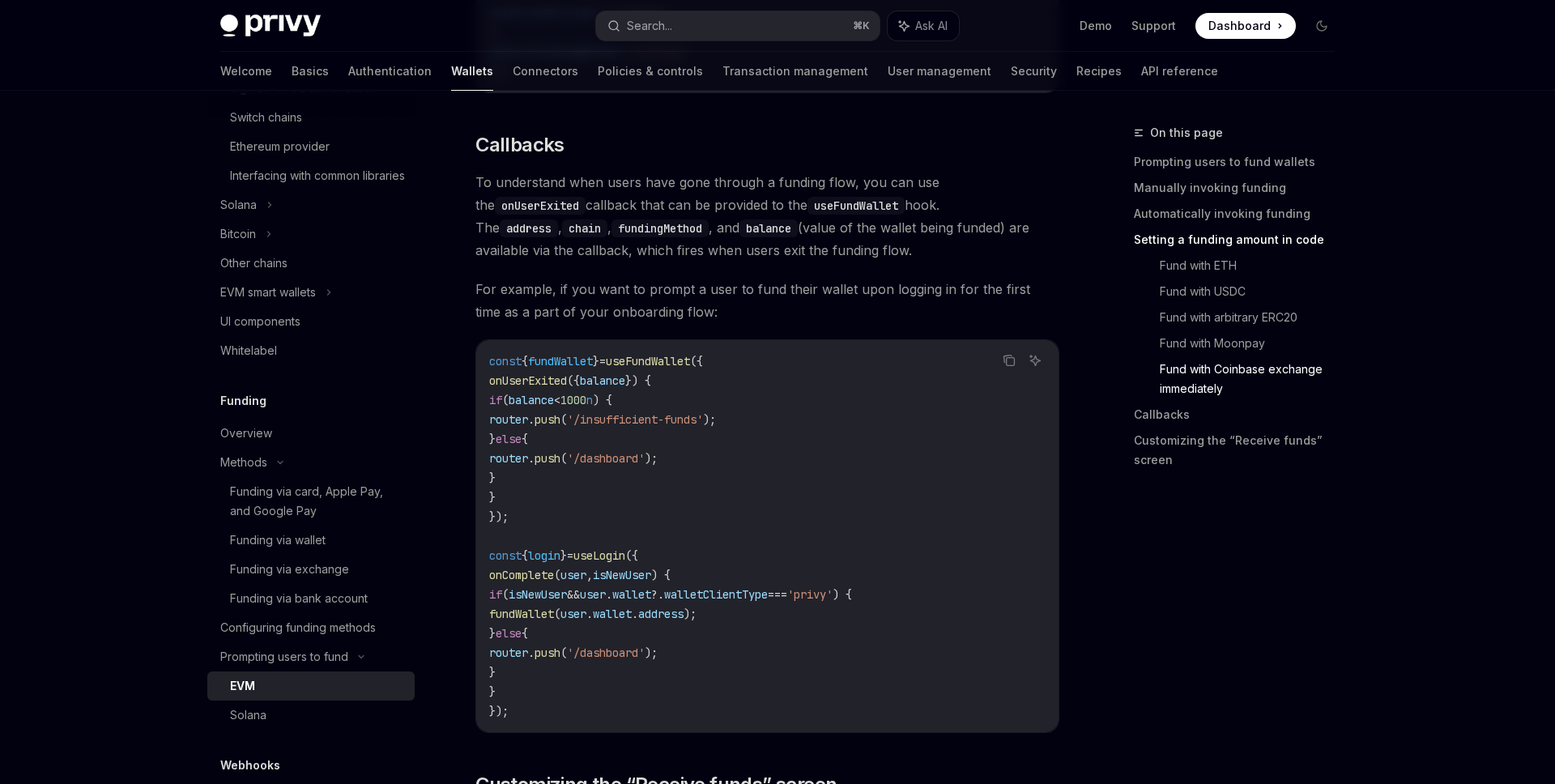
scroll to position [3598, 0]
click at [641, 582] on span "isNewUser" at bounding box center [622, 574] width 59 height 15
click at [567, 595] on span "isNewUser" at bounding box center [537, 593] width 59 height 15
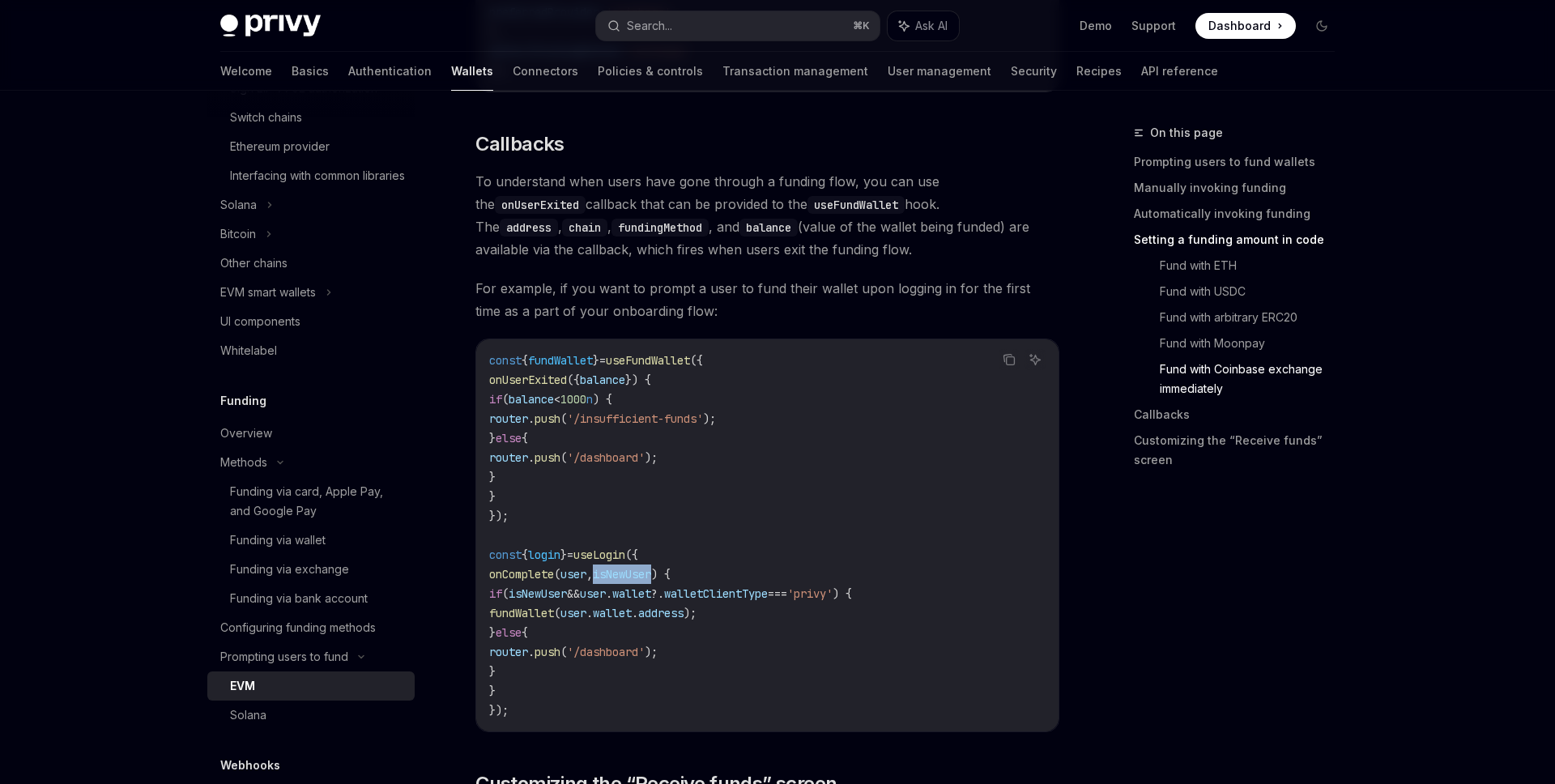
drag, startPoint x: 680, startPoint y: 579, endPoint x: 619, endPoint y: 580, distance: 61.0
click at [619, 580] on span "onComplete ( user , isNewUser ) {" at bounding box center [580, 574] width 182 height 15
click at [642, 580] on span "isNewUser" at bounding box center [622, 574] width 59 height 15
click at [546, 599] on span "isNewUser" at bounding box center [537, 593] width 59 height 15
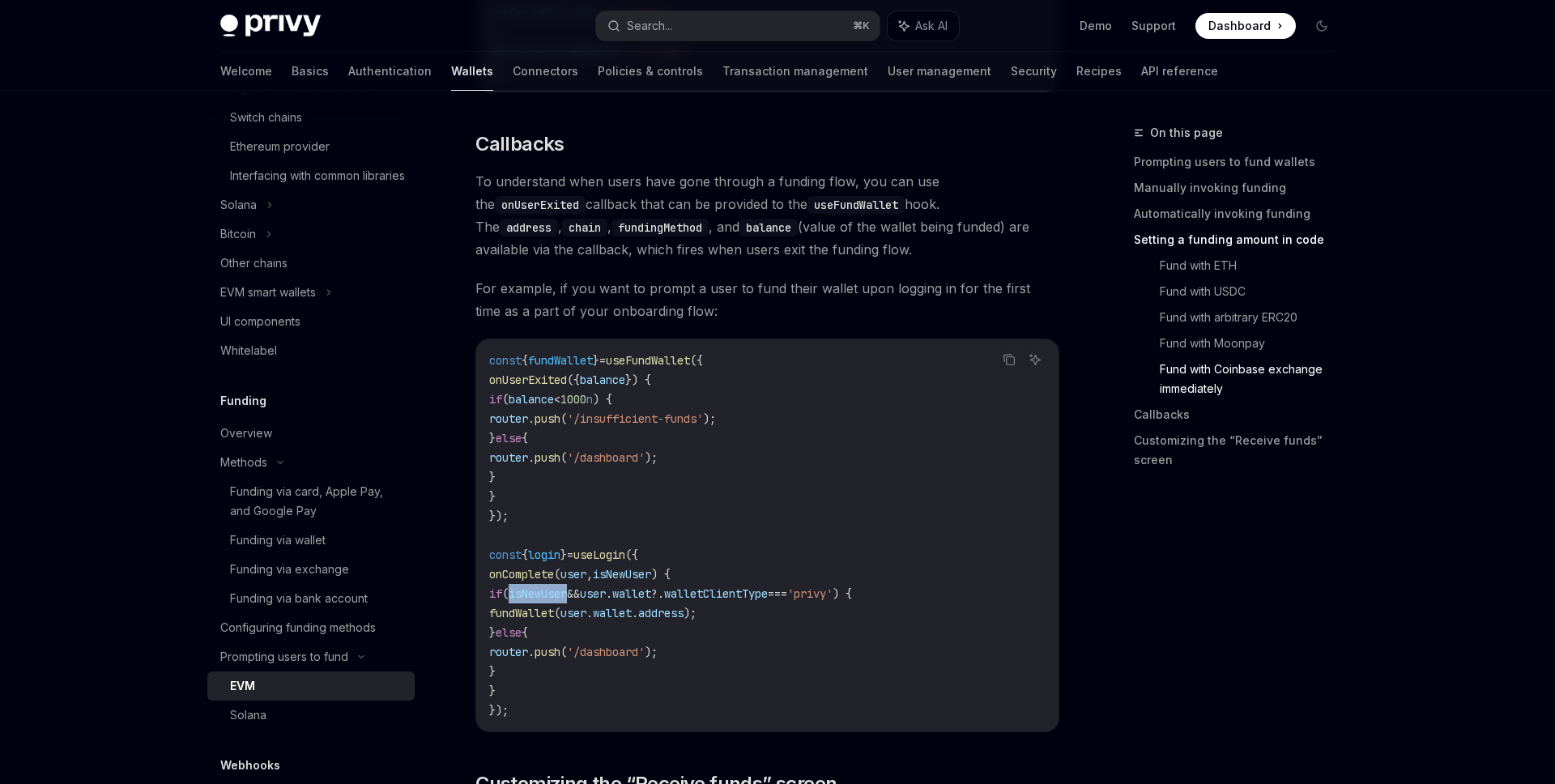
click at [546, 599] on span "isNewUser" at bounding box center [537, 593] width 59 height 15
click at [651, 577] on span "isNewUser" at bounding box center [622, 574] width 59 height 15
click at [545, 598] on span "isNewUser" at bounding box center [537, 593] width 59 height 15
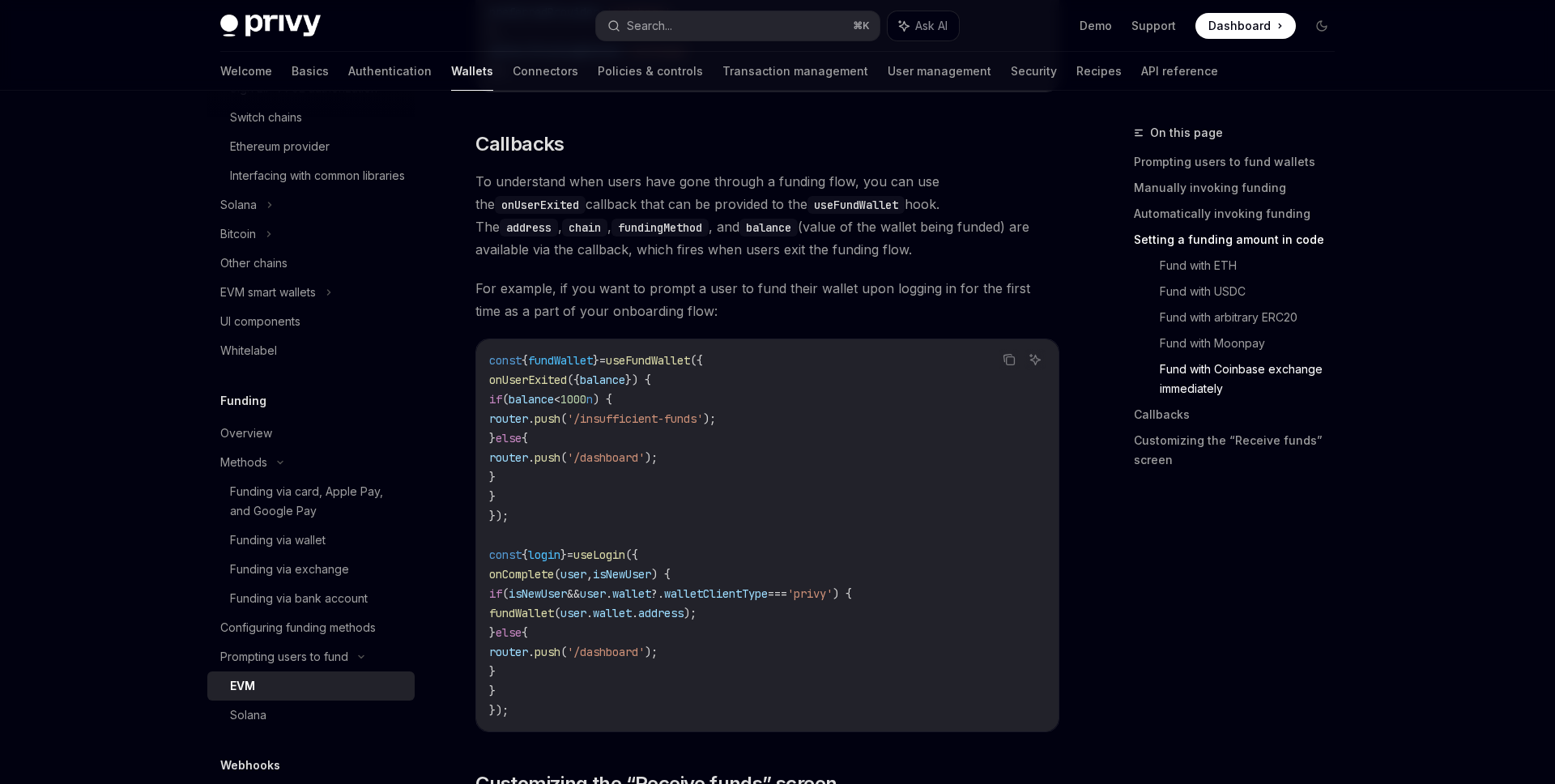
click at [651, 582] on span "isNewUser" at bounding box center [622, 574] width 59 height 15
click at [567, 598] on span "isNewUser" at bounding box center [537, 593] width 59 height 15
click at [651, 579] on span "isNewUser" at bounding box center [622, 574] width 59 height 15
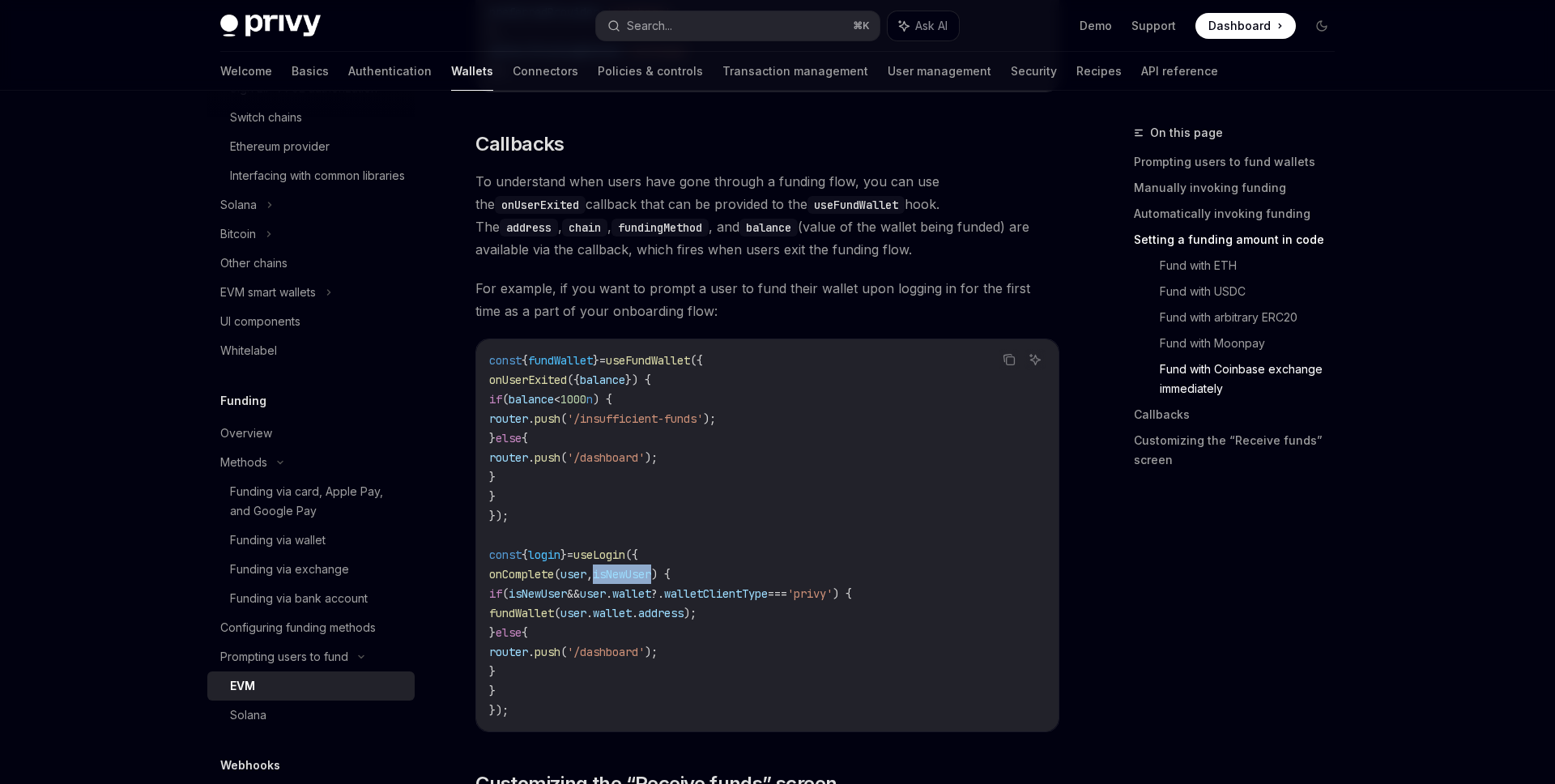
click at [651, 579] on span "isNewUser" at bounding box center [622, 574] width 59 height 15
click at [565, 601] on span "isNewUser" at bounding box center [537, 593] width 59 height 15
click at [630, 574] on span "isNewUser" at bounding box center [622, 574] width 59 height 15
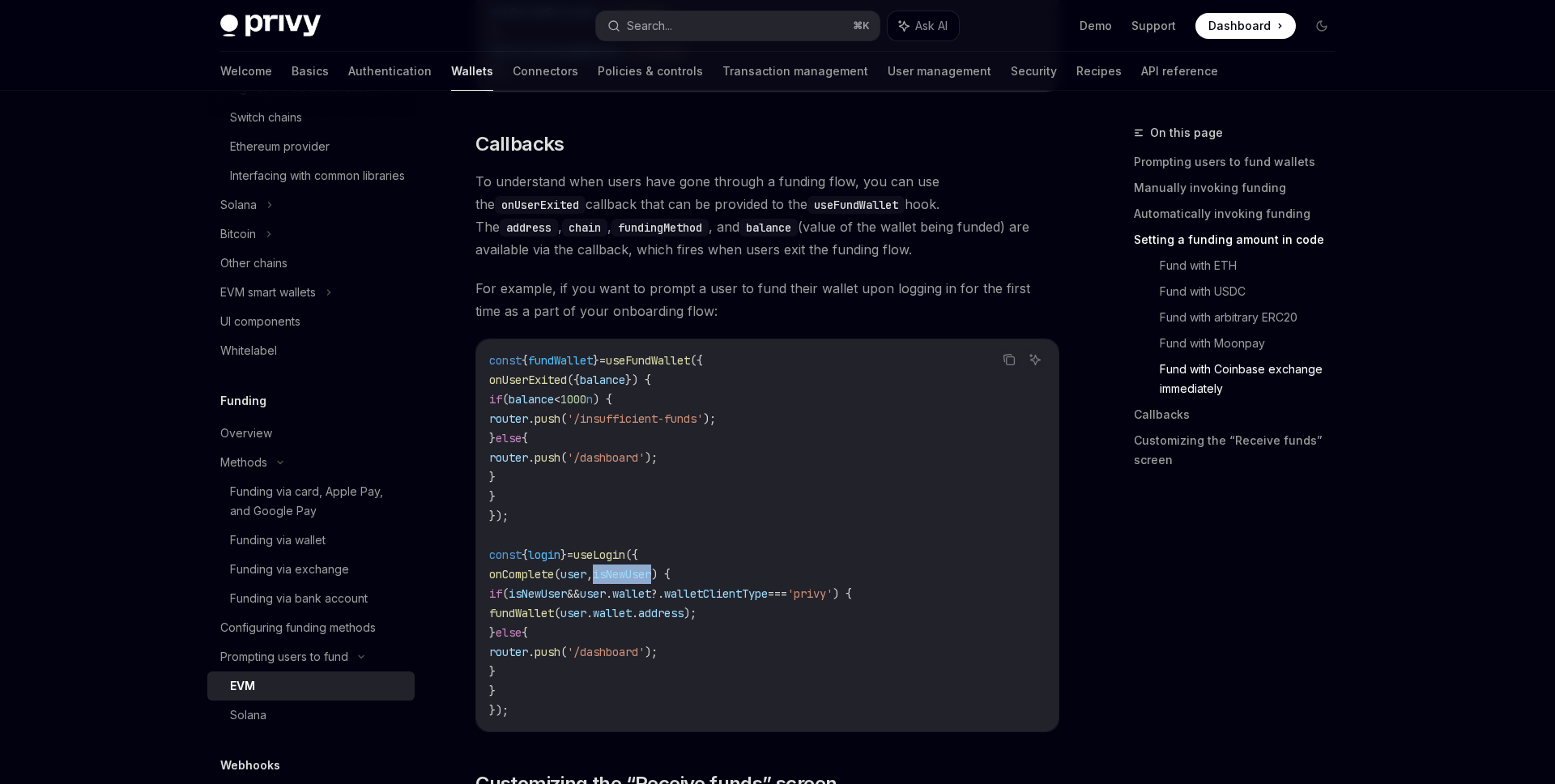
click at [778, 522] on code "const { fundWallet } = useFundWallet ({ onUserExited ({ balance }) { if ( balan…" at bounding box center [768, 535] width 556 height 369
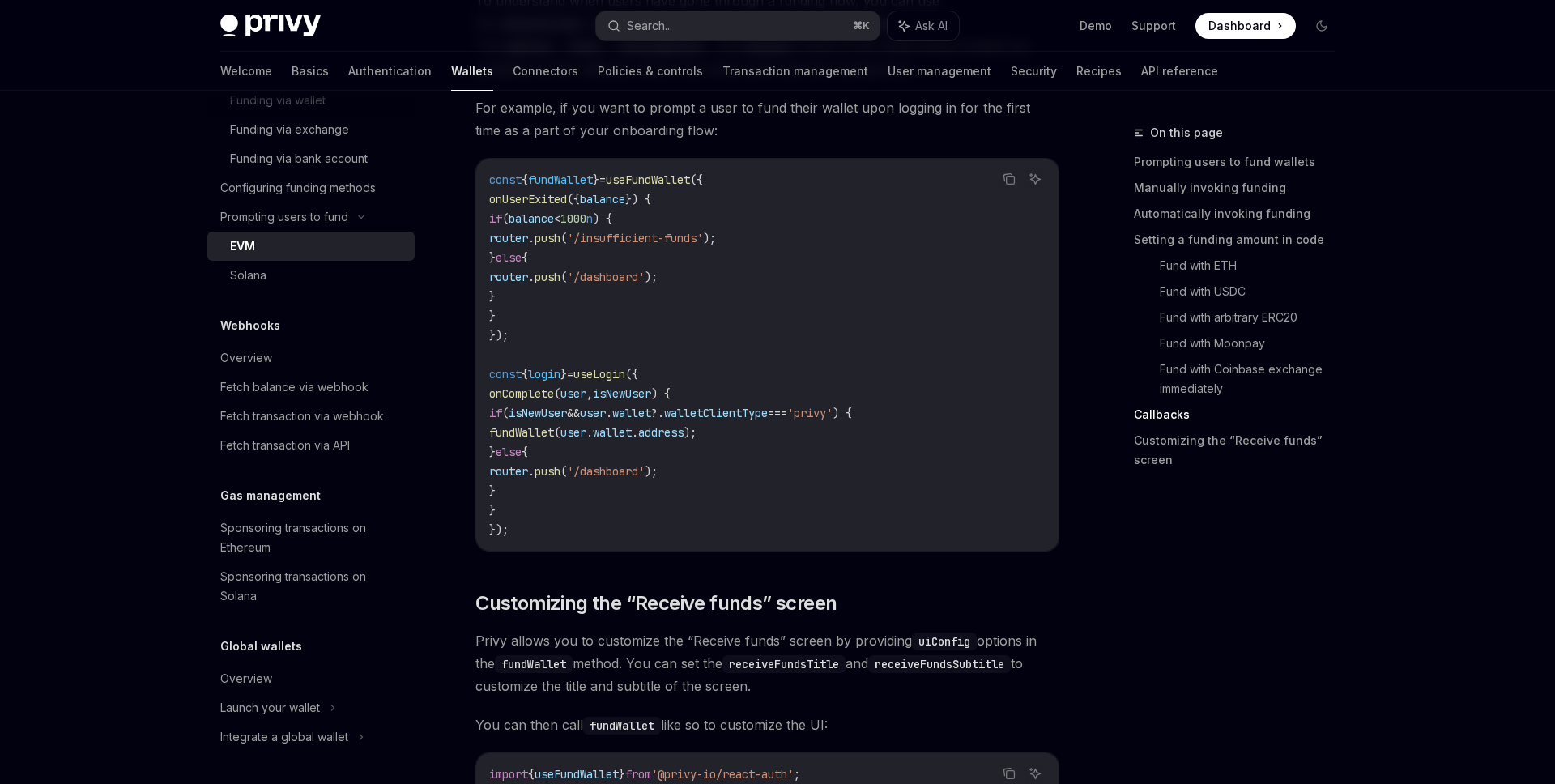
scroll to position [3783, 0]
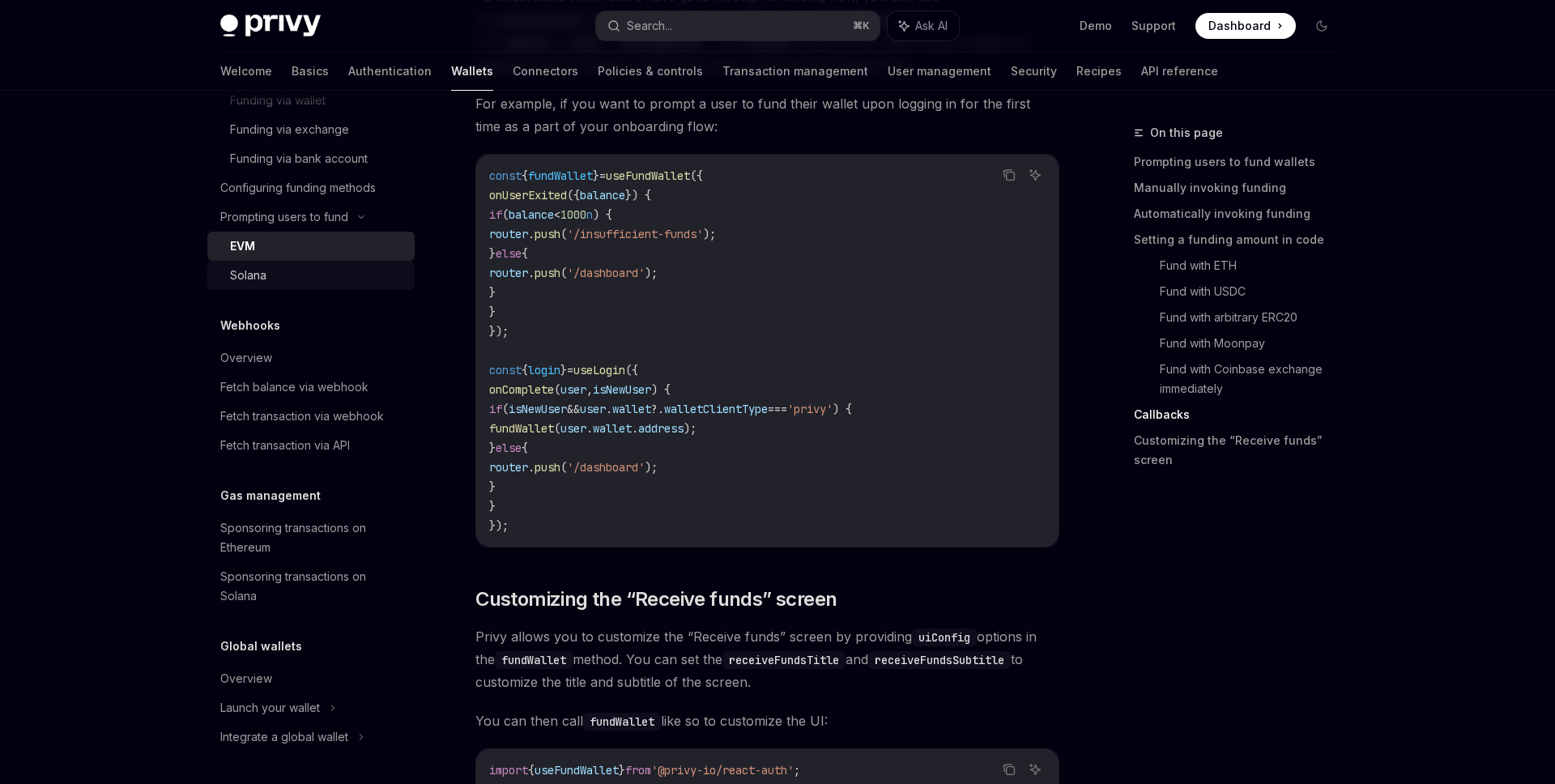
click at [347, 276] on div "Solana" at bounding box center [318, 276] width 175 height 20
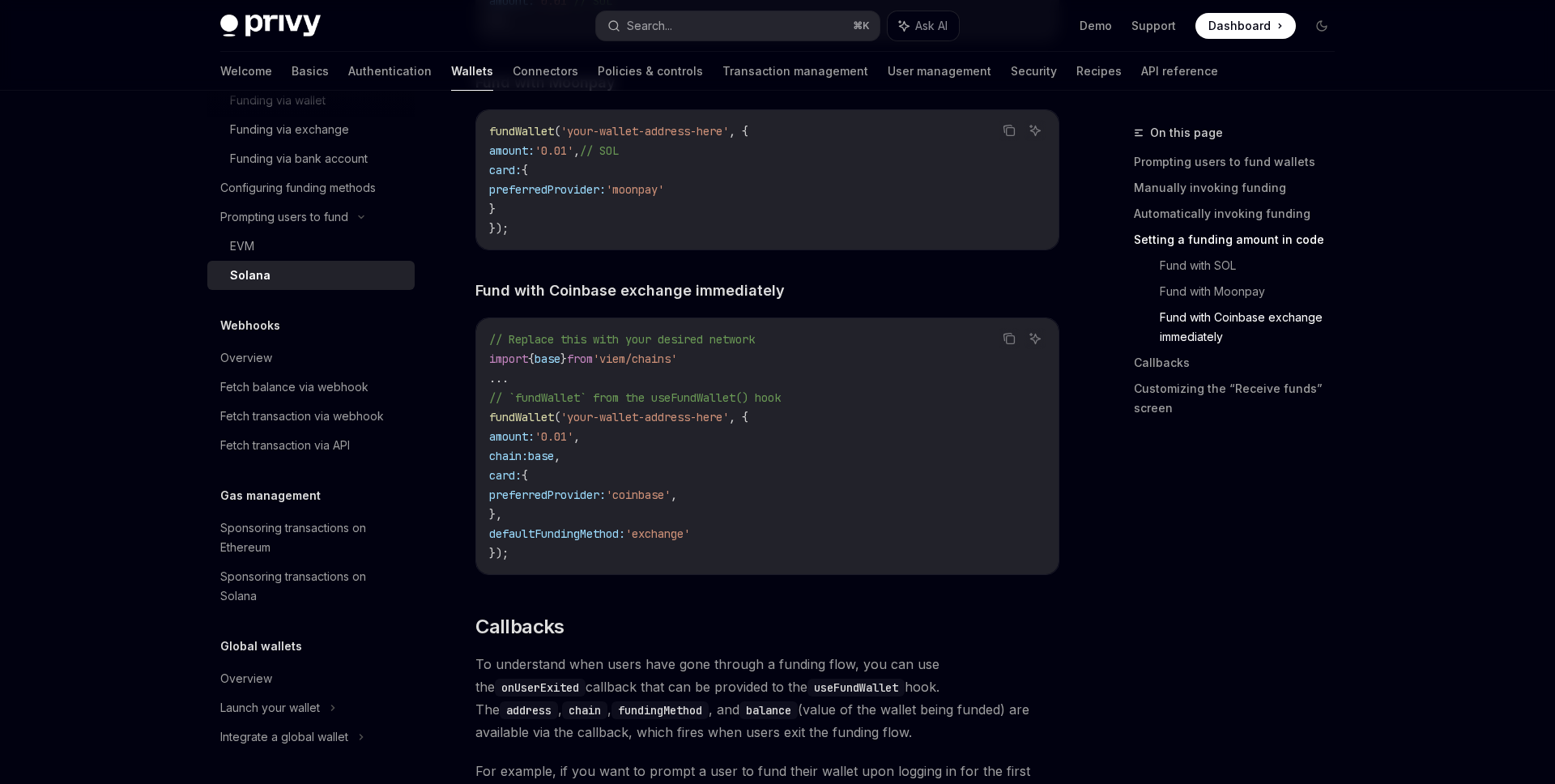
scroll to position [2515, 0]
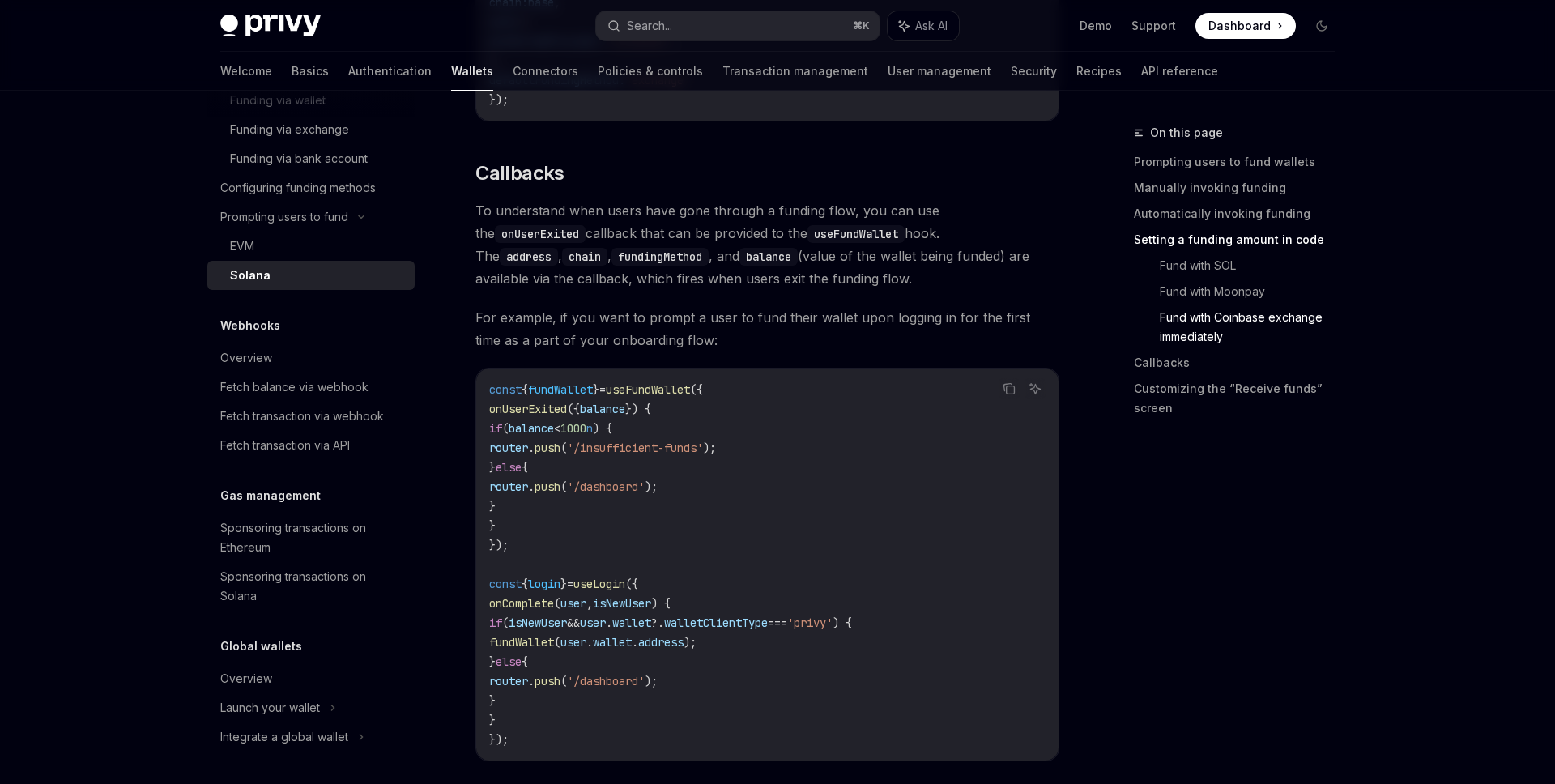
click at [677, 395] on code "const { fundWallet } = useFundWallet ({ onUserExited ({ balance }) { if ( balan…" at bounding box center [768, 564] width 556 height 369
click at [341, 239] on div "EVM" at bounding box center [318, 247] width 175 height 20
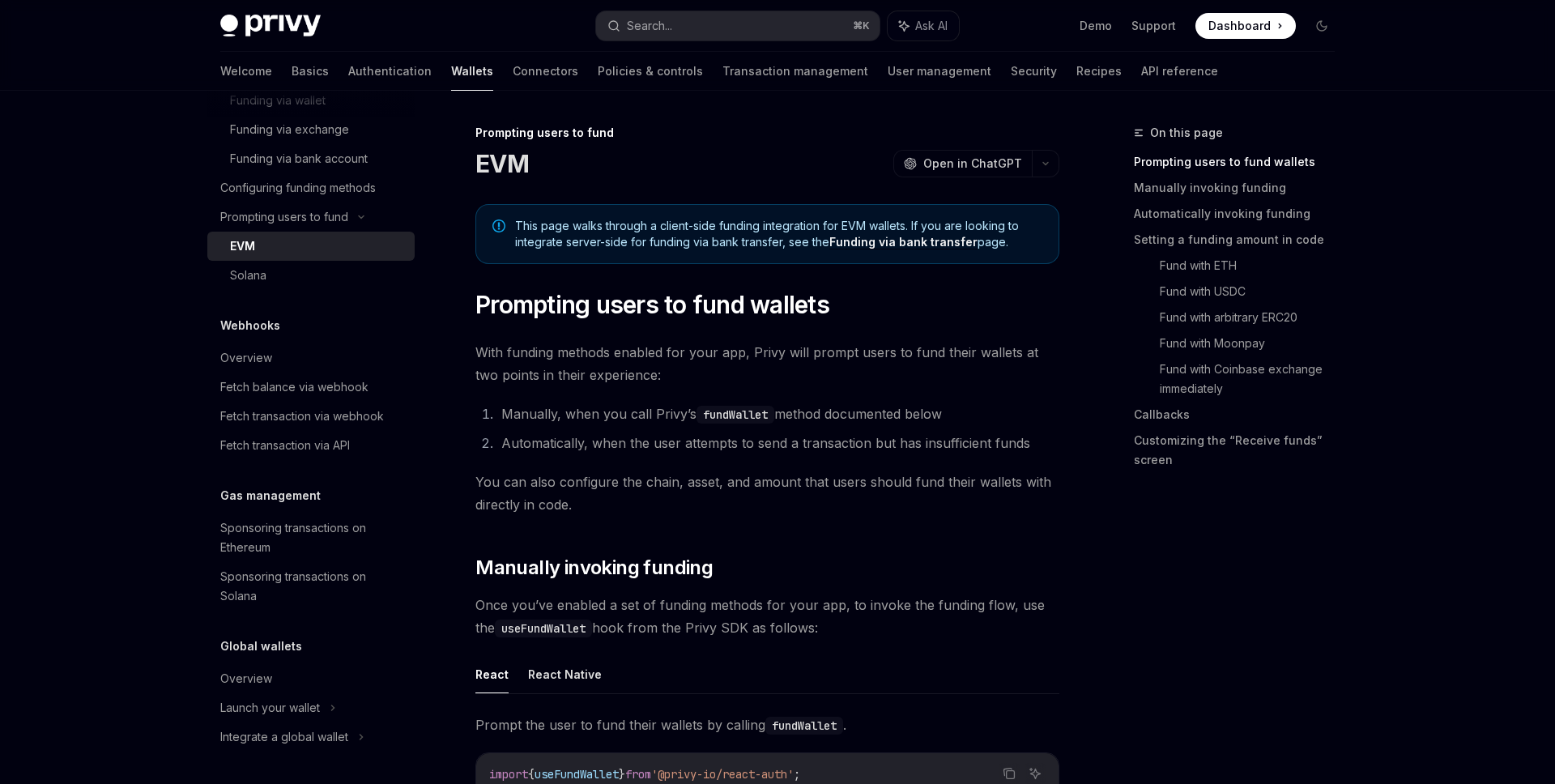
type textarea "*"
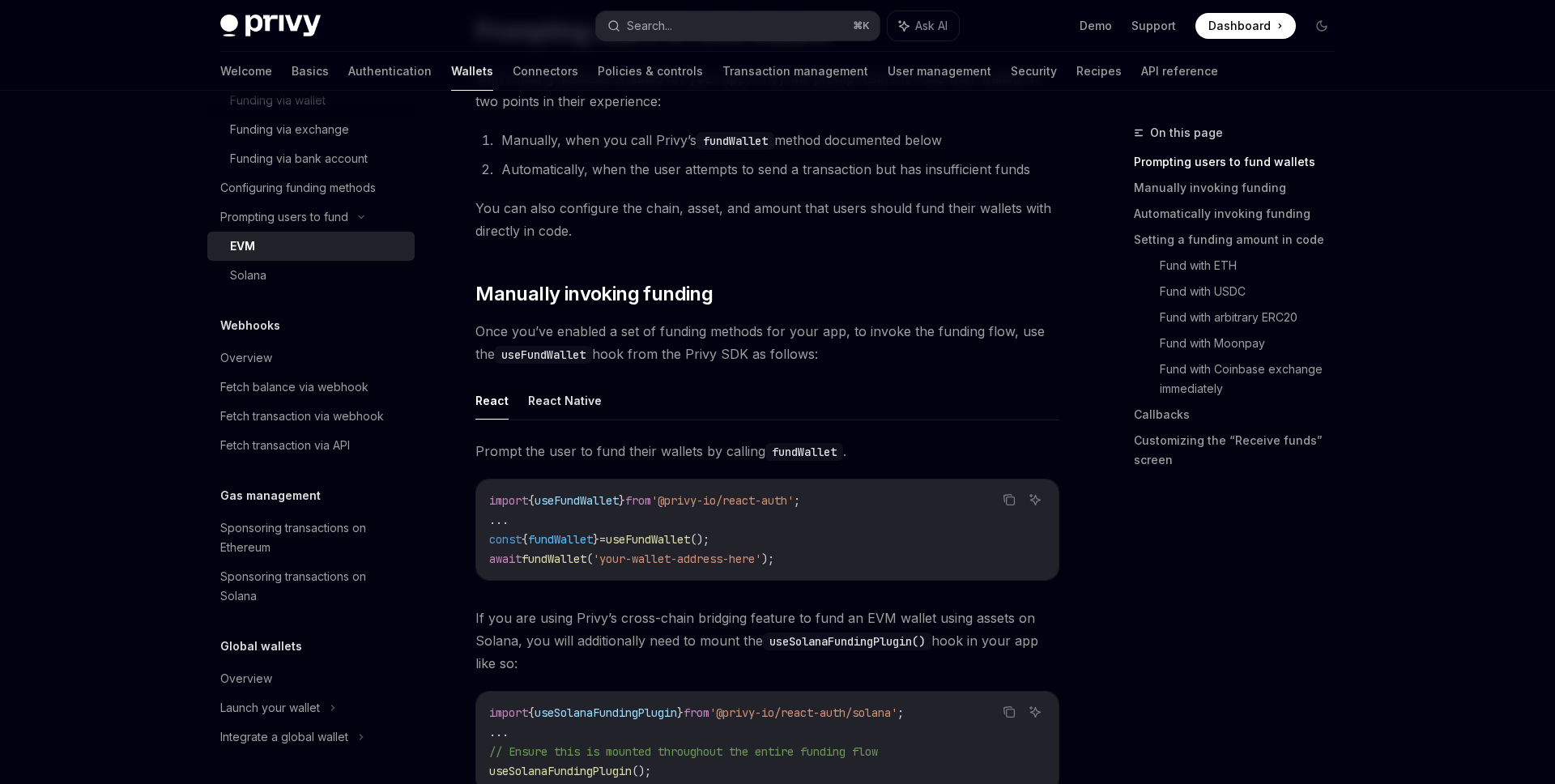
scroll to position [351, 0]
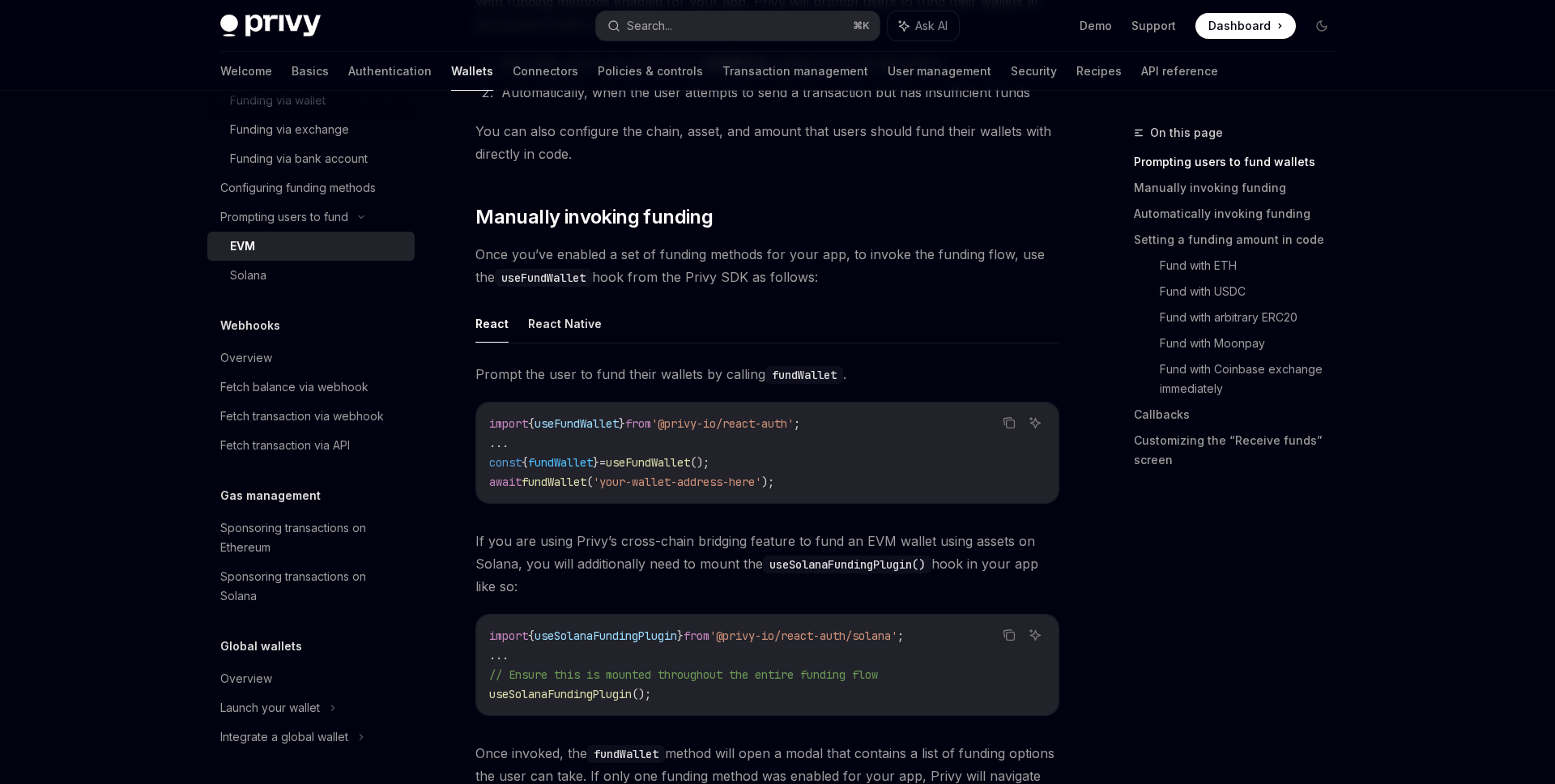
click at [568, 426] on span "useFundWallet" at bounding box center [577, 423] width 84 height 15
copy span "useFundWallet"
drag, startPoint x: 759, startPoint y: 465, endPoint x: 488, endPoint y: 461, distance: 271.0
click at [488, 461] on div "import { useFundWallet } from '@privy-io/react-auth' ; ... const { fundWallet }…" at bounding box center [768, 453] width 583 height 101
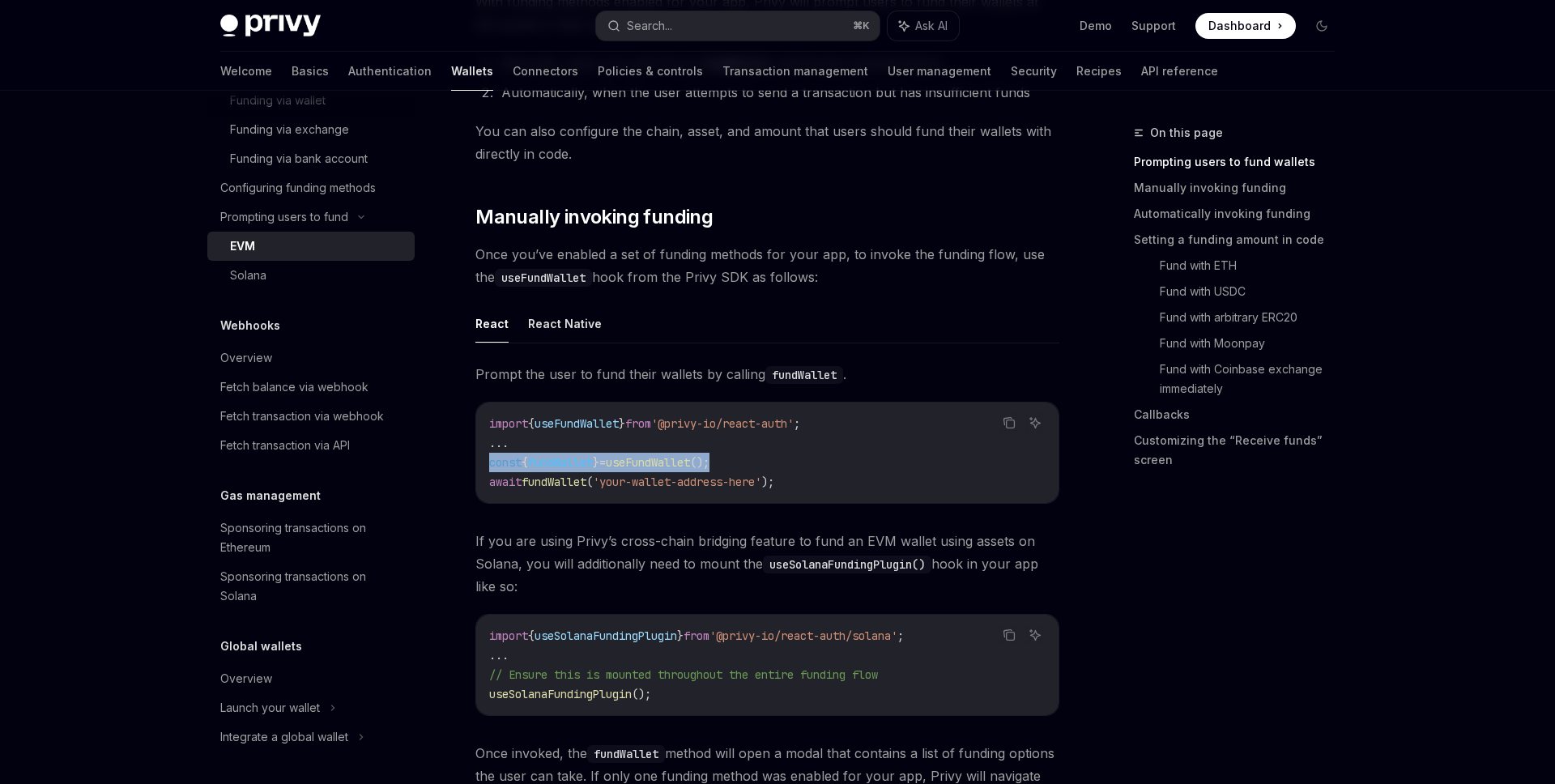
copy span "const { fundWallet } = useFundWallet ();"
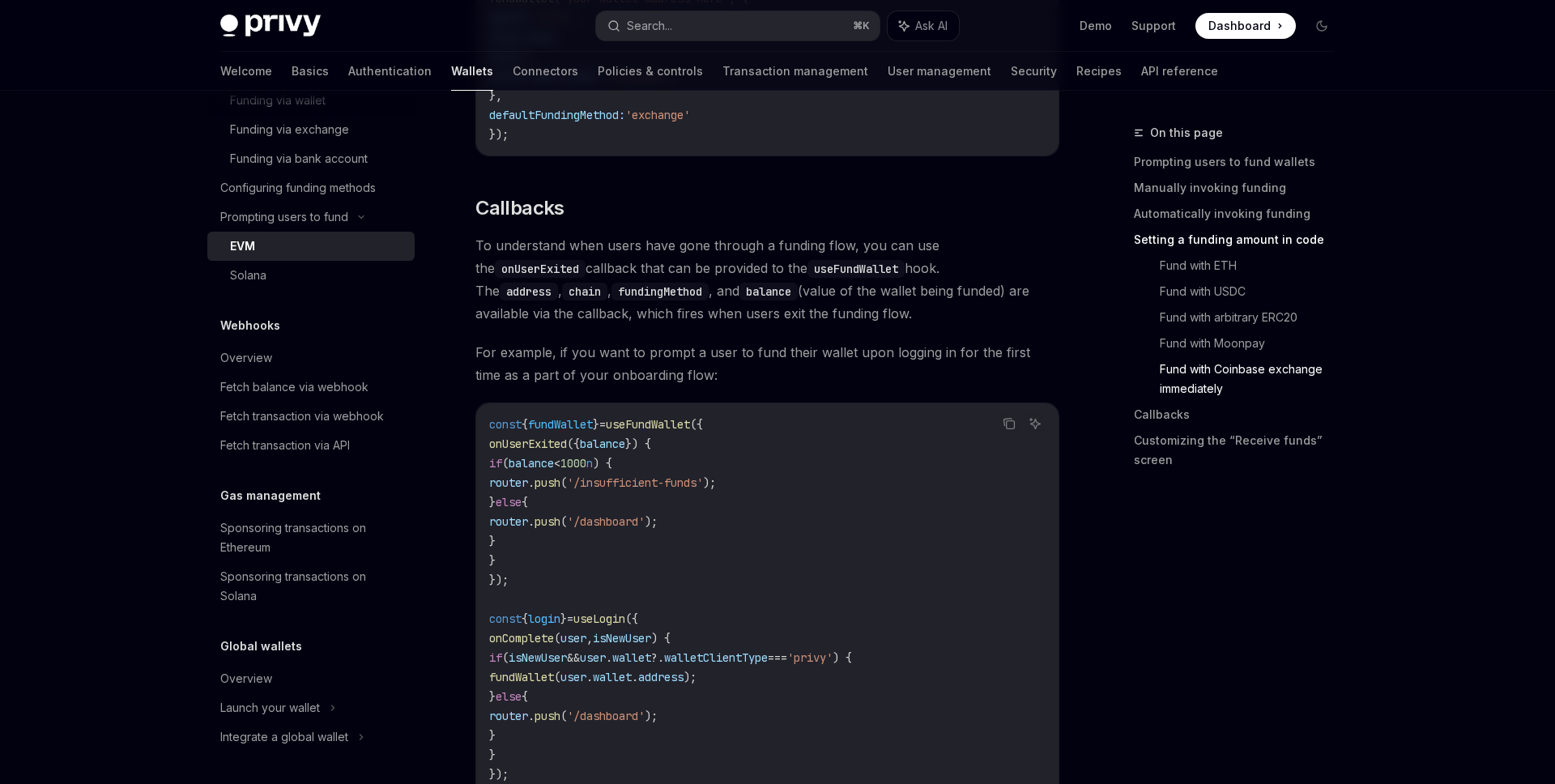
scroll to position [3582, 0]
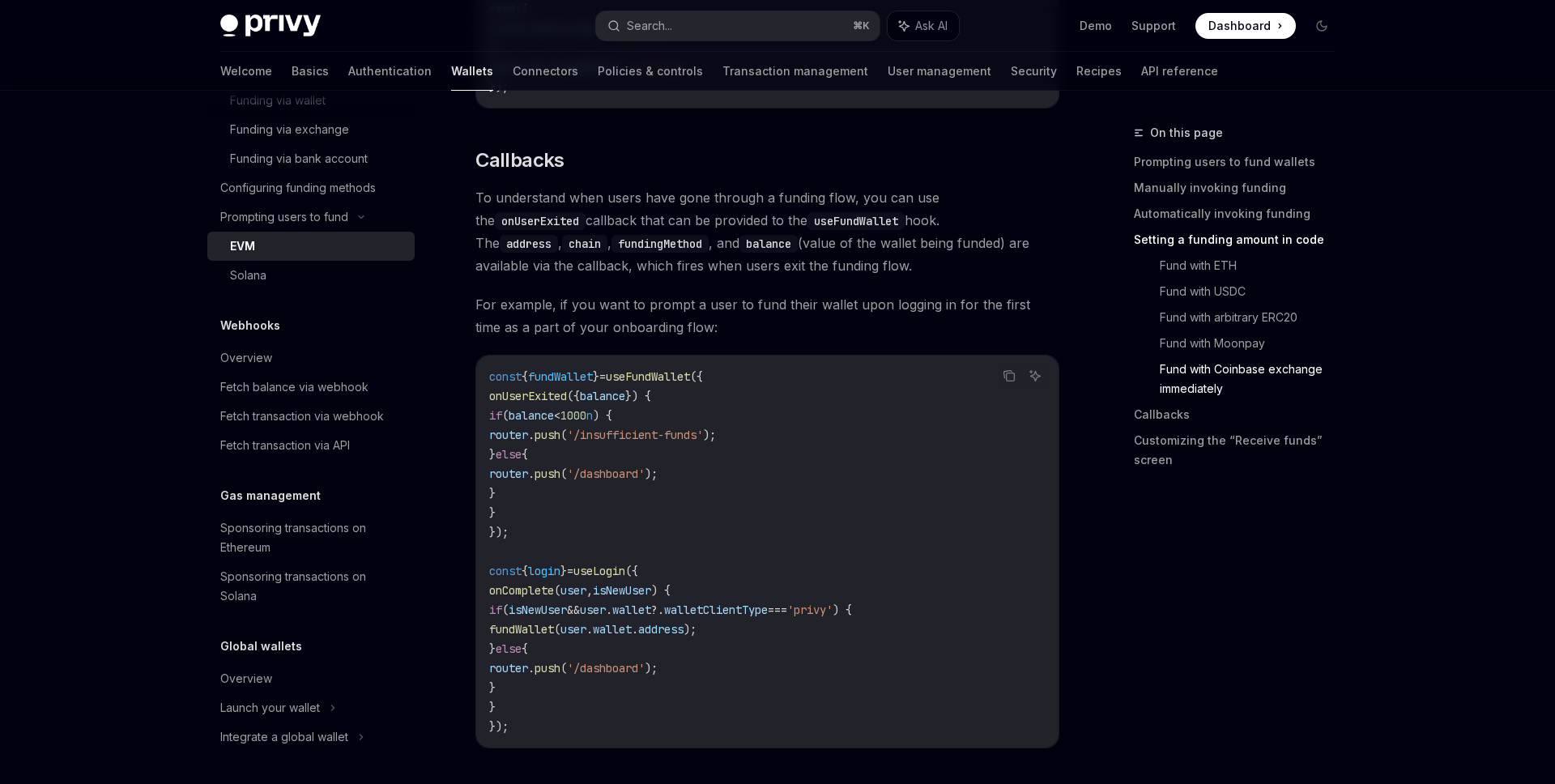
click at [933, 249] on span "To understand when users have gone through a funding flow, you can use the onUs…" at bounding box center [768, 232] width 584 height 91
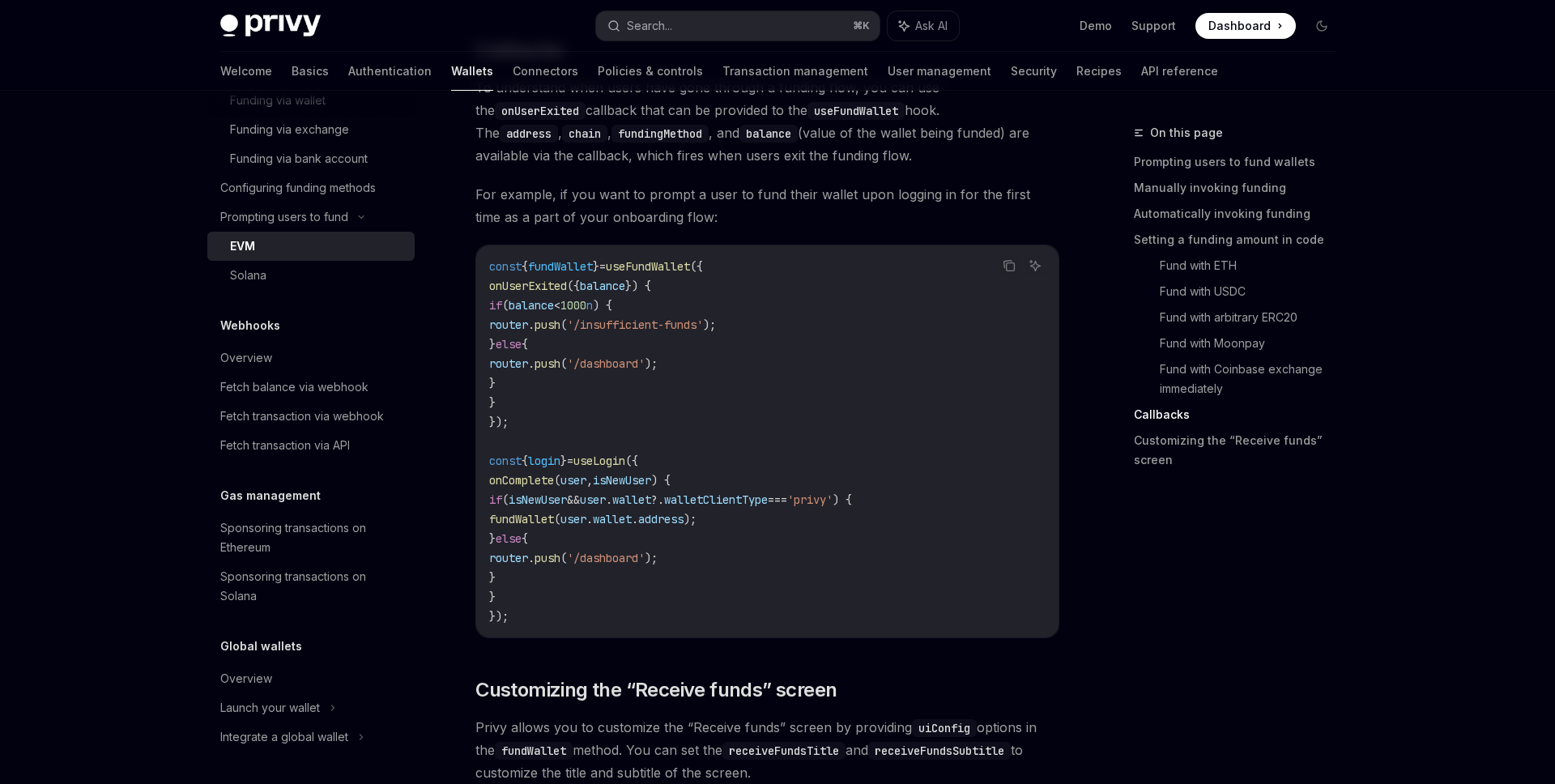
scroll to position [3979, 0]
